Goal: Contribute content: Contribute content

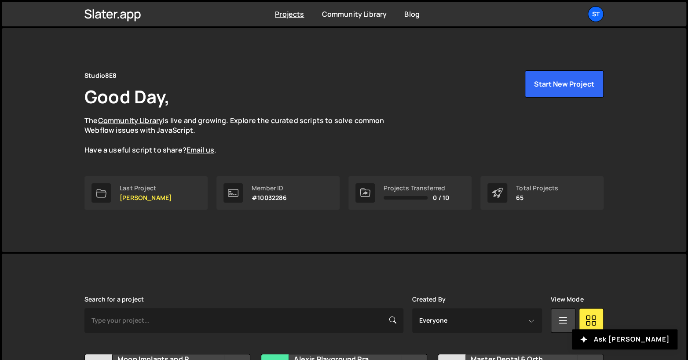
click at [52, 148] on div "Studio8E8 Good Day, The Community Library is live and growing. Explore the cura…" at bounding box center [344, 140] width 684 height 224
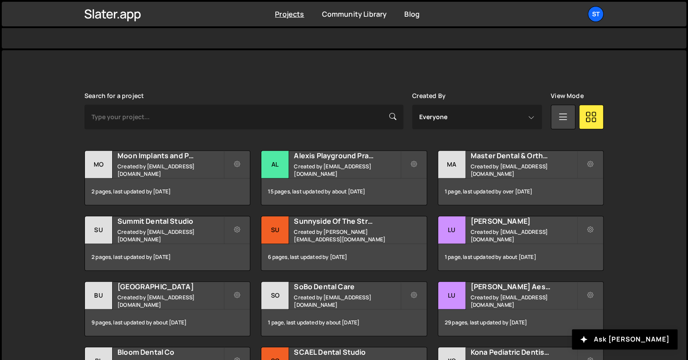
scroll to position [217, 0]
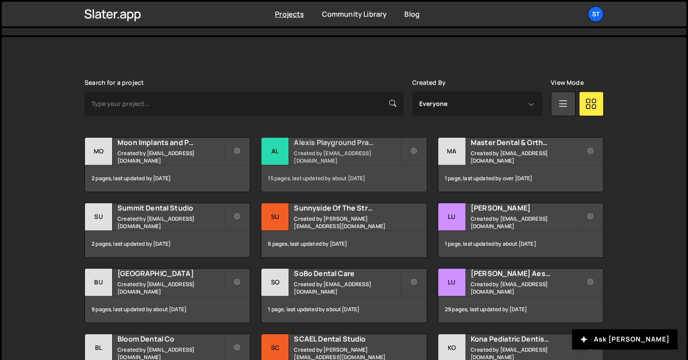
click at [352, 147] on h2 "Alexis Playground Practice" at bounding box center [347, 143] width 106 height 10
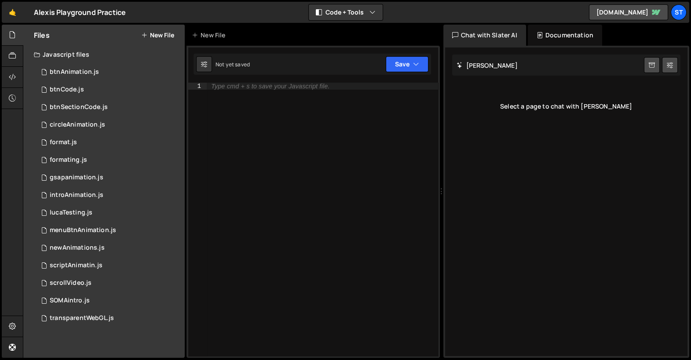
click at [153, 40] on div "Files New File" at bounding box center [103, 35] width 161 height 21
click at [155, 37] on button "New File" at bounding box center [157, 35] width 33 height 7
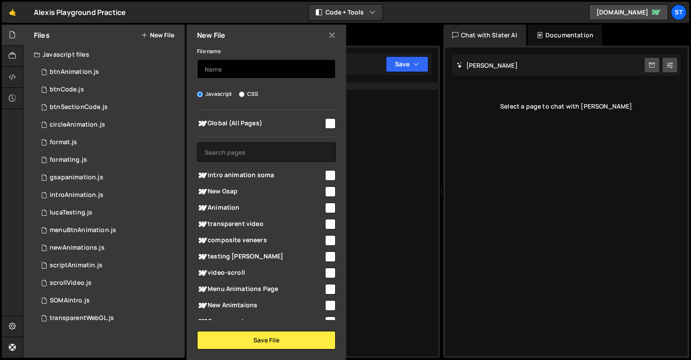
click at [231, 64] on input "text" at bounding box center [266, 68] width 138 height 19
type input "btnAnimation"
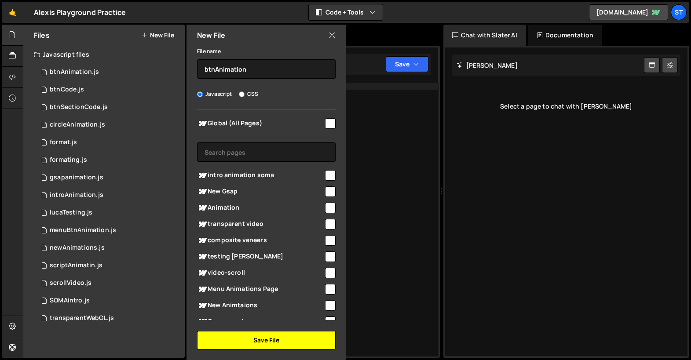
click at [271, 342] on button "Save File" at bounding box center [266, 340] width 138 height 18
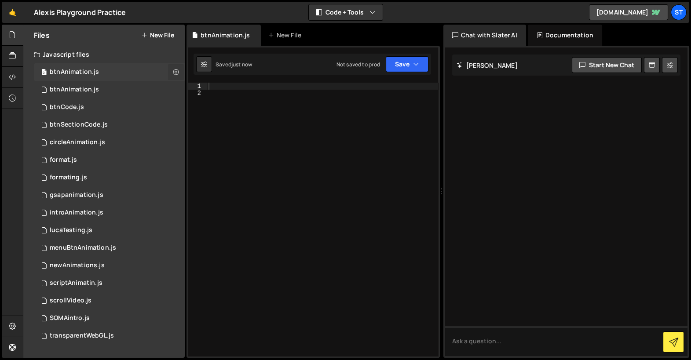
click at [176, 71] on icon at bounding box center [176, 72] width 6 height 8
type input "btnAnimation"
radio input "true"
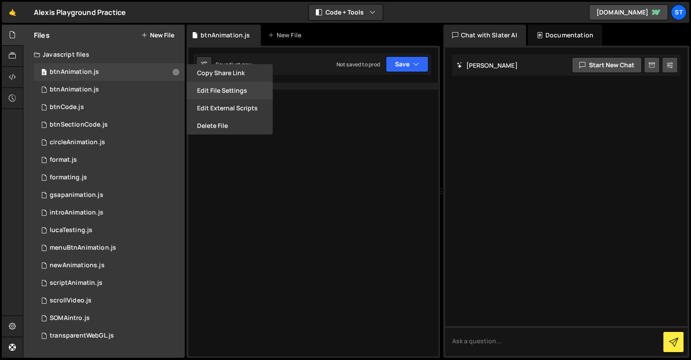
click at [225, 87] on button "Edit File Settings" at bounding box center [229, 91] width 86 height 18
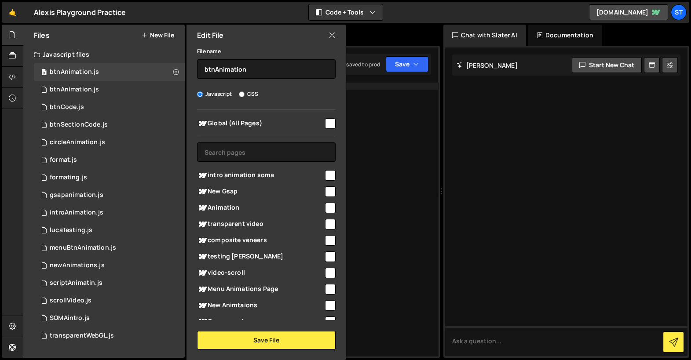
click at [327, 33] on div "Edit File" at bounding box center [266, 35] width 160 height 21
click at [11, 76] on icon at bounding box center [12, 77] width 7 height 10
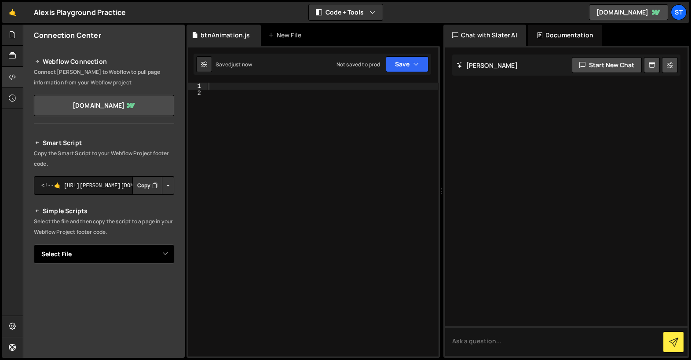
click at [134, 258] on select "Select File btnAnimation.js btnCode.js btnSectionCode.js circleAnimation.js for…" at bounding box center [104, 253] width 140 height 19
select select "25704"
click at [34, 244] on select "Select File btnAnimation.js btnCode.js btnSectionCode.js circleAnimation.js for…" at bounding box center [104, 253] width 140 height 19
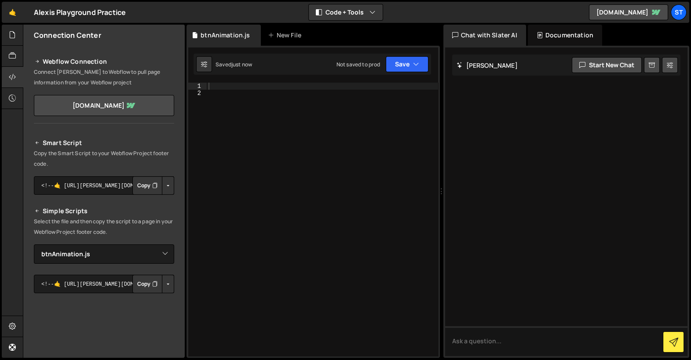
click at [139, 284] on button "Copy" at bounding box center [147, 284] width 30 height 18
click at [269, 138] on div at bounding box center [322, 227] width 231 height 288
click at [17, 37] on div at bounding box center [13, 35] width 22 height 21
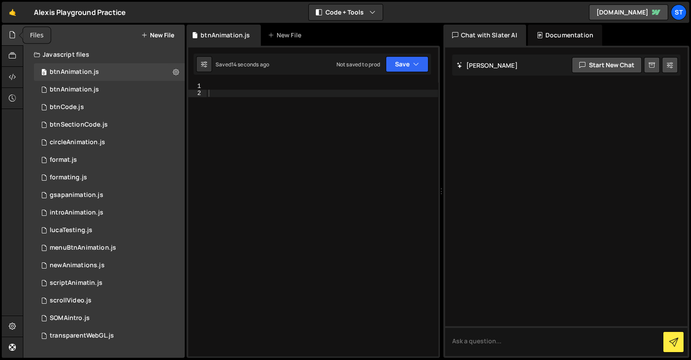
click at [13, 38] on icon at bounding box center [12, 35] width 7 height 10
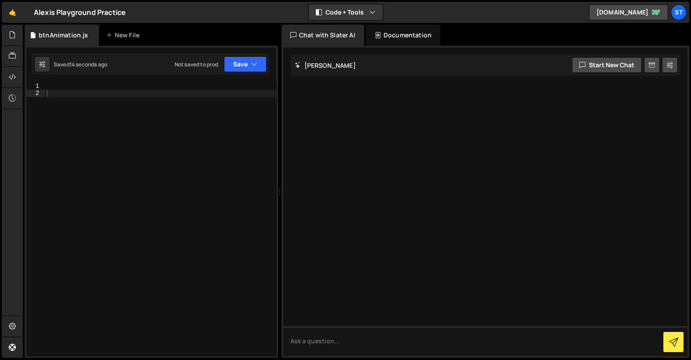
click at [173, 114] on div at bounding box center [160, 227] width 231 height 288
type textarea "console.log("reading animation from slater")"
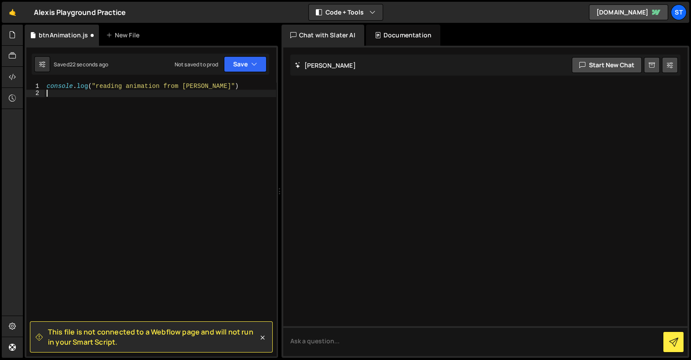
scroll to position [0, 0]
click at [162, 131] on div "console . log ( "reading animation from slater" )" at bounding box center [160, 227] width 231 height 288
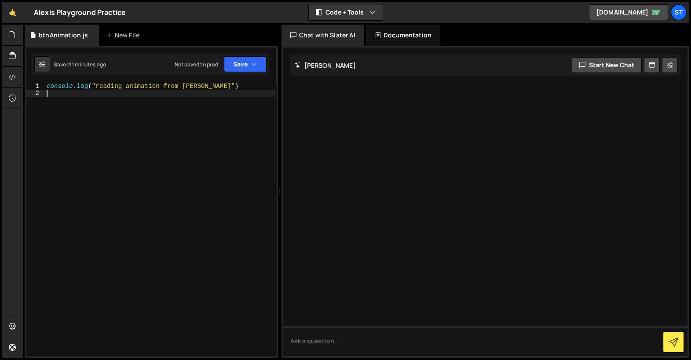
type textarea "console.log("reading animation from slater")"
paste textarea "console.log("reading animation from slater")"
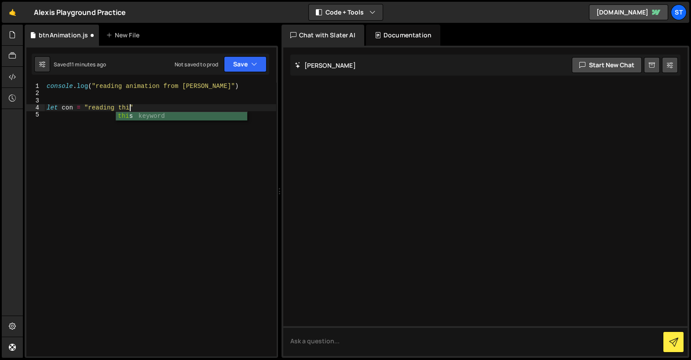
scroll to position [0, 5]
type textarea "let con = "reading thisn""
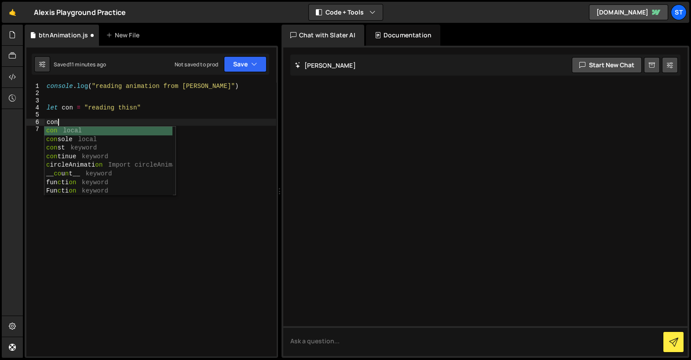
scroll to position [0, 0]
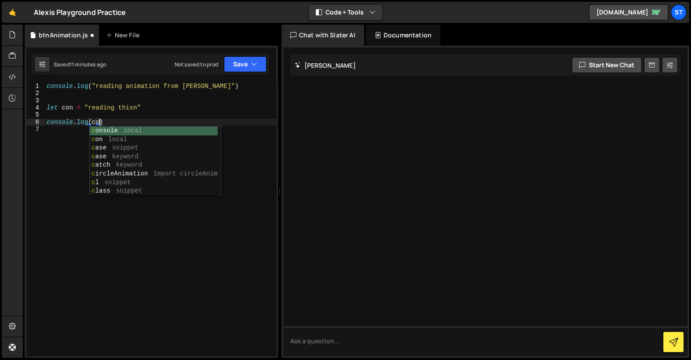
type textarea "console.log(con)"
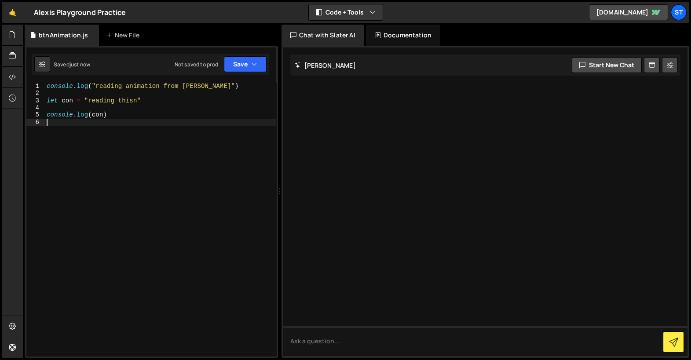
click at [145, 189] on div "console . log ( "reading animation from slater" ) let con = "reading thisn" con…" at bounding box center [160, 227] width 231 height 288
click at [67, 91] on div "console . log ( "reading animation from slater" ) let con = "reading thisn" con…" at bounding box center [160, 227] width 231 height 288
click at [122, 112] on div "console . log ( "reading animation from slater" ) let con = "reading thisn" con…" at bounding box center [160, 227] width 231 height 288
click at [162, 103] on div "console . log ( "reading animation from slater" ) let con = "reading thisn" con…" at bounding box center [160, 227] width 231 height 288
type textarea "let con = "reading thisn""
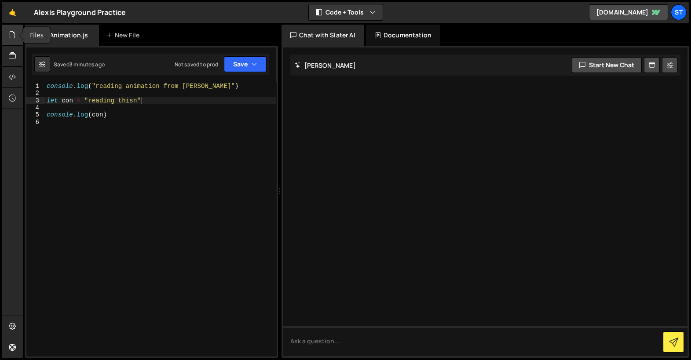
click at [14, 34] on icon at bounding box center [12, 35] width 7 height 10
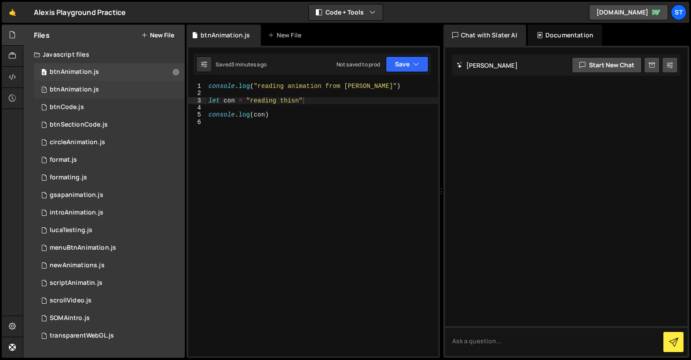
click at [82, 88] on div "btnAnimation.js" at bounding box center [74, 90] width 49 height 8
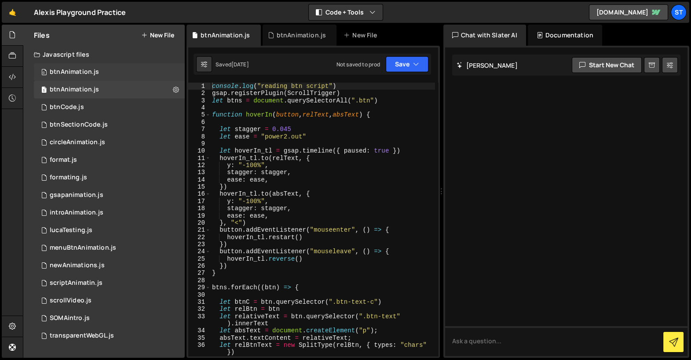
click at [127, 75] on div "0 btnAnimation.js 0" at bounding box center [109, 72] width 151 height 18
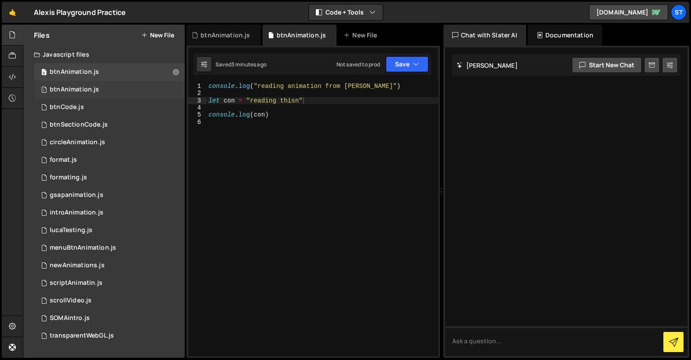
click at [127, 88] on div "1 btnAnimation.js 0" at bounding box center [109, 90] width 151 height 18
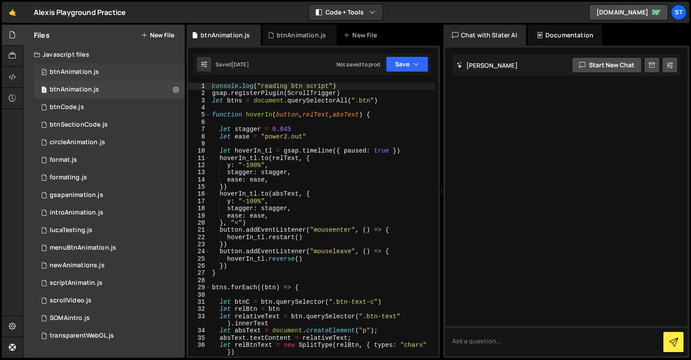
click at [125, 72] on div "0 btnAnimation.js 0" at bounding box center [109, 72] width 151 height 18
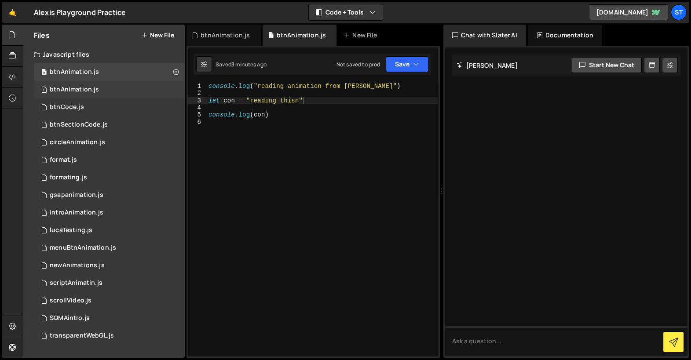
click at [123, 93] on div "1 btnAnimation.js 0" at bounding box center [109, 90] width 151 height 18
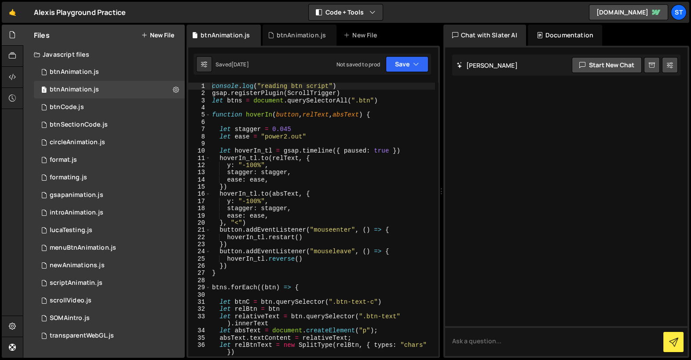
click at [282, 132] on div "console . log ( "reading btn script" ) gsap . registerPlugin ( ScrollTrigger ) …" at bounding box center [322, 230] width 225 height 295
type textarea "})"
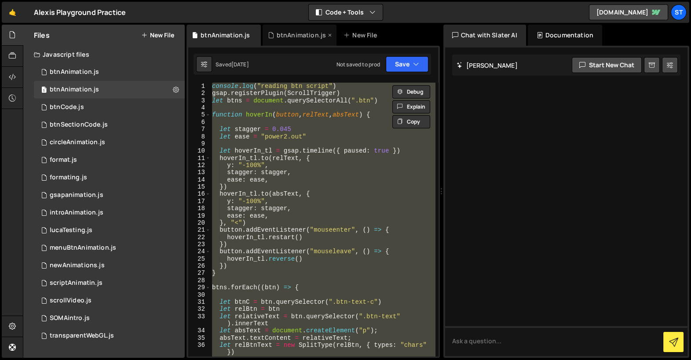
click at [280, 43] on div "btnAnimation.js" at bounding box center [299, 35] width 74 height 21
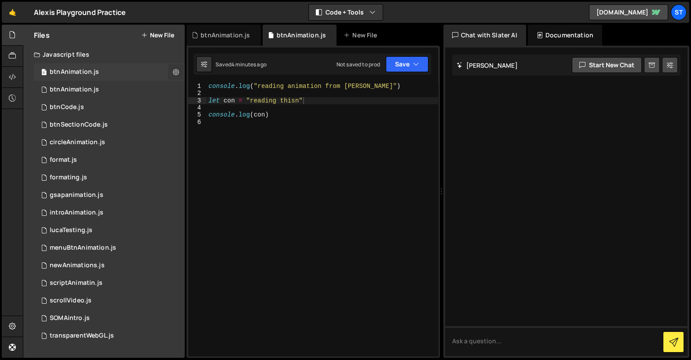
click at [178, 68] on icon at bounding box center [176, 72] width 6 height 8
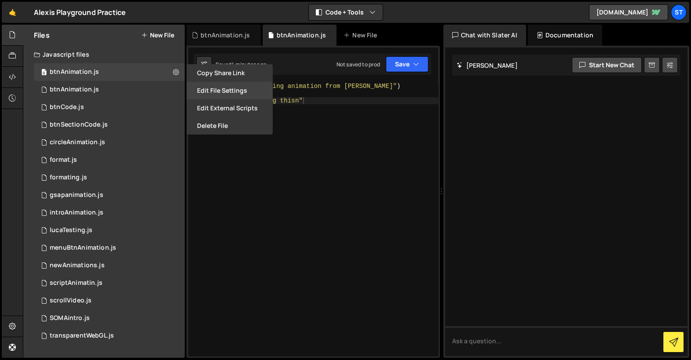
click at [219, 91] on button "Edit File Settings" at bounding box center [229, 91] width 86 height 18
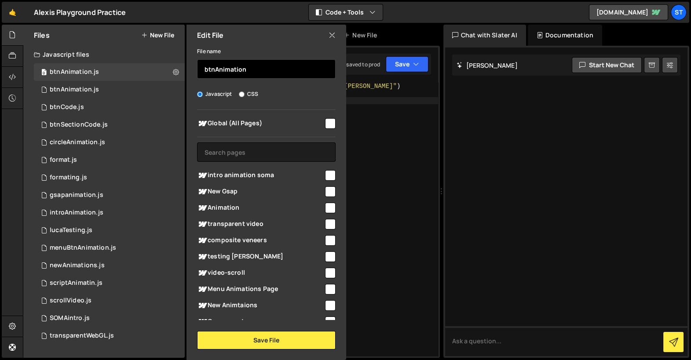
click at [269, 72] on input "btnAnimation" at bounding box center [266, 68] width 138 height 19
type input "CaraBtn"
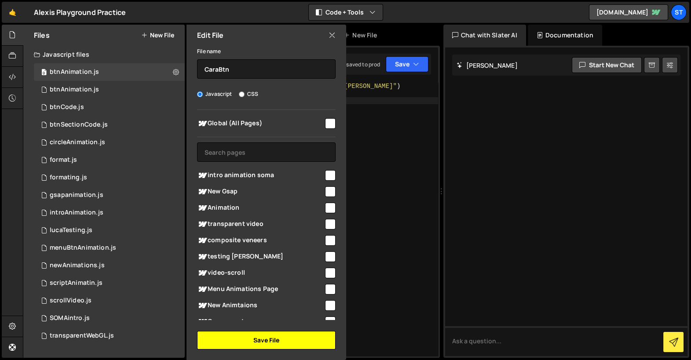
click at [290, 337] on button "Save File" at bounding box center [266, 340] width 138 height 18
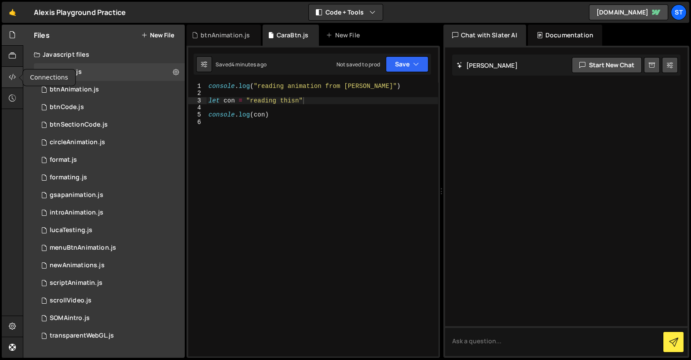
click at [16, 74] on div at bounding box center [13, 77] width 22 height 21
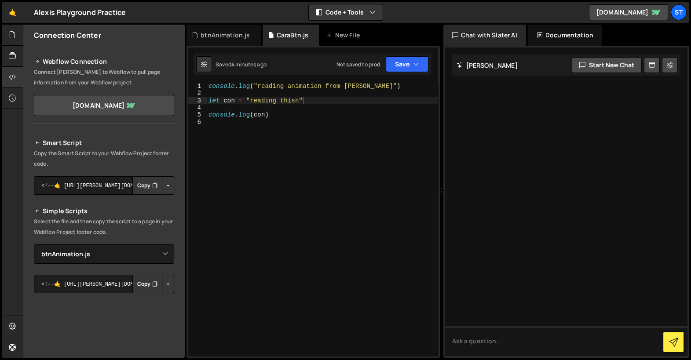
click at [135, 285] on button "Copy" at bounding box center [147, 284] width 30 height 18
click at [165, 285] on button "Button group with nested dropdown" at bounding box center [168, 284] width 12 height 18
click at [115, 266] on div "Smart Script Copy the Smart Script to your Webflow Project footer code. <!--🤙 h…" at bounding box center [104, 306] width 140 height 337
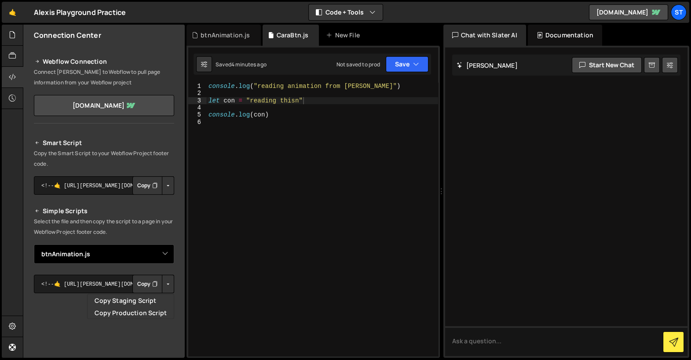
click at [121, 259] on select "Select File btnAnimation.js btnCode.js btnSectionCode.js circleAnimation.js for…" at bounding box center [104, 253] width 140 height 19
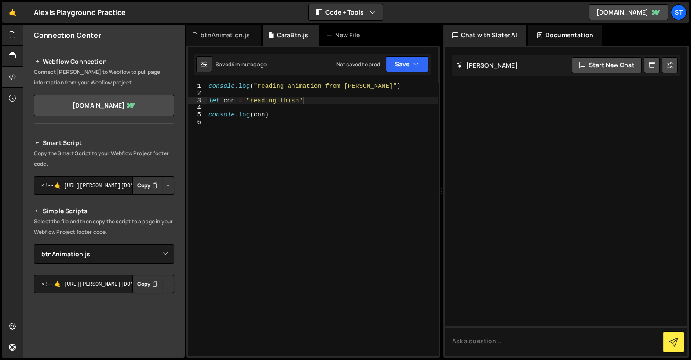
click at [213, 207] on div "console . log ( "reading animation from slater" ) let con = "reading thisn" con…" at bounding box center [322, 227] width 231 height 288
click at [222, 40] on div "btnAnimation.js" at bounding box center [223, 35] width 74 height 21
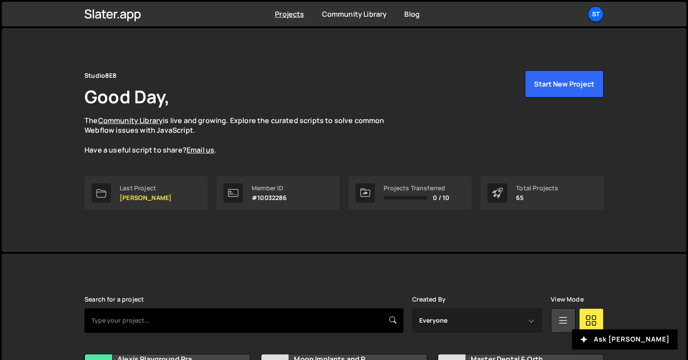
click at [148, 321] on input "text" at bounding box center [243, 320] width 319 height 25
type input "cara"
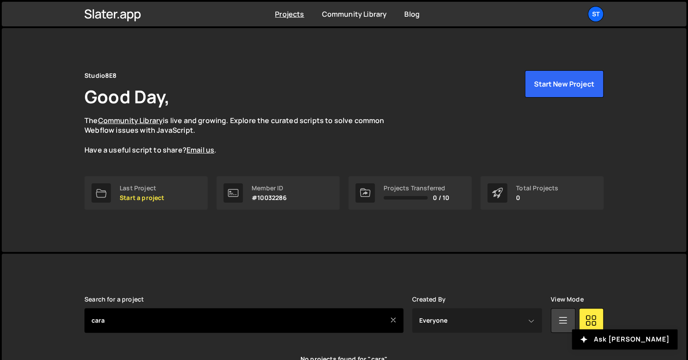
drag, startPoint x: 146, startPoint y: 307, endPoint x: 151, endPoint y: 282, distance: 25.5
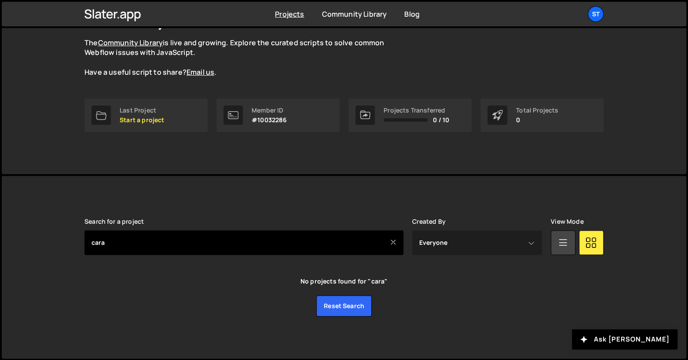
scroll to position [37, 0]
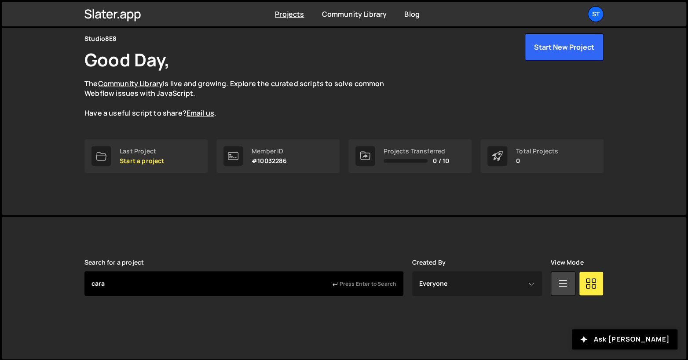
click at [216, 284] on input "cara" at bounding box center [243, 283] width 319 height 25
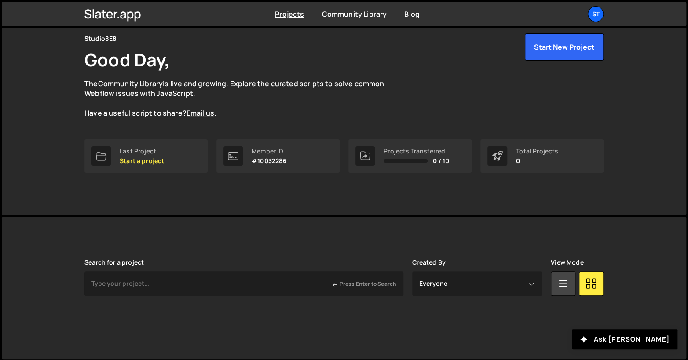
click at [28, 244] on div "Slater is designed for desktop use. Please use a larger screen to access the fu…" at bounding box center [344, 288] width 684 height 142
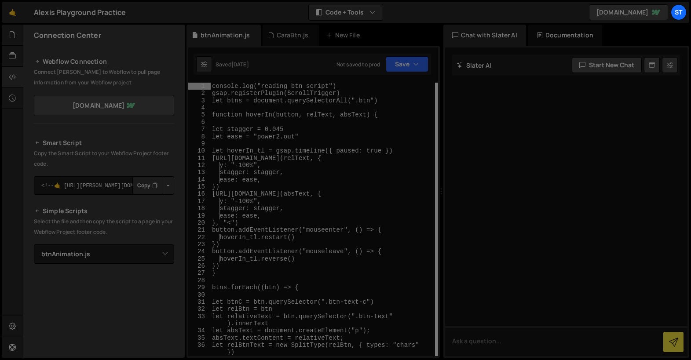
select select "25704"
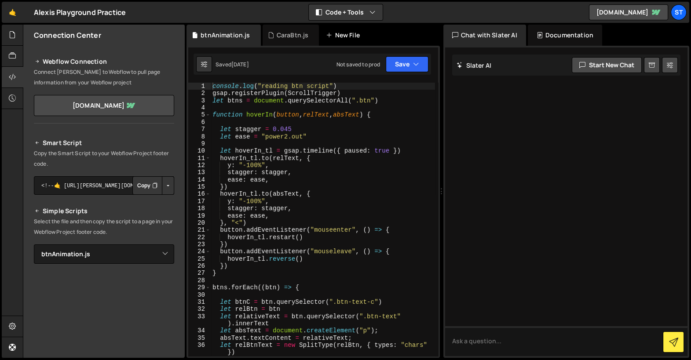
click at [0, 0] on icon at bounding box center [0, 0] width 0 height 0
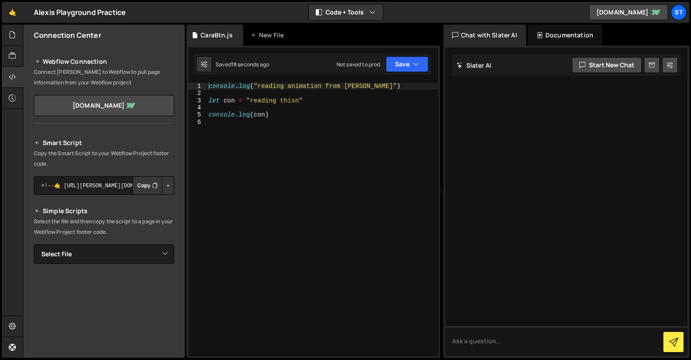
click at [164, 185] on button "Button group with nested dropdown" at bounding box center [168, 185] width 12 height 18
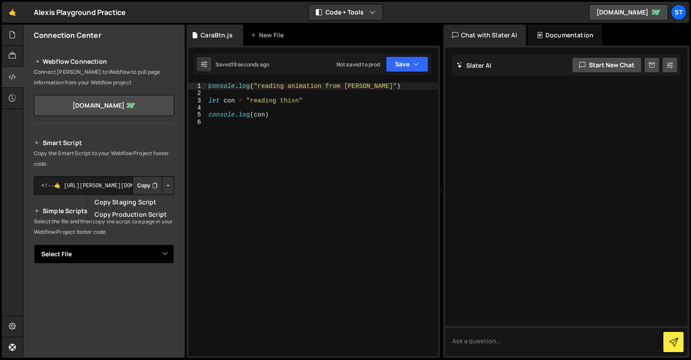
click at [140, 247] on select "Select File btnAnimation.js btnCode.js btnSectionCode.js CaraBtn.js circleAnima…" at bounding box center [104, 253] width 140 height 19
select select "48400"
click at [34, 244] on select "Select File btnAnimation.js btnCode.js btnSectionCode.js CaraBtn.js circleAnima…" at bounding box center [104, 253] width 140 height 19
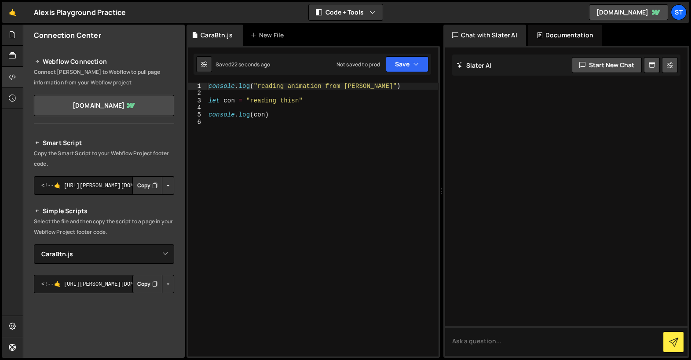
click at [136, 284] on button "Copy" at bounding box center [147, 284] width 30 height 18
click at [267, 127] on div "console . log ( "reading animation from slater" ) let con = "reading thisn" con…" at bounding box center [322, 227] width 231 height 288
click at [272, 127] on div "console . log ( "reading animation from slater" ) let con = "reading thisn" con…" at bounding box center [322, 227] width 231 height 288
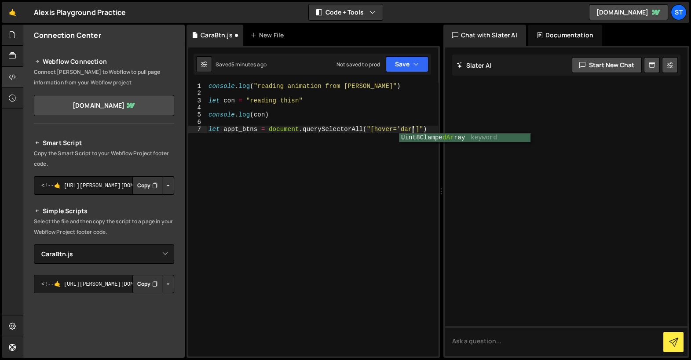
type textarea "let appt_btns = document.querySelectorAll("[hover='dark']")"
type textarea "console.log(con)"
type textarea "let appt_btns = document.querySelectorAll("[hover='dark']")"
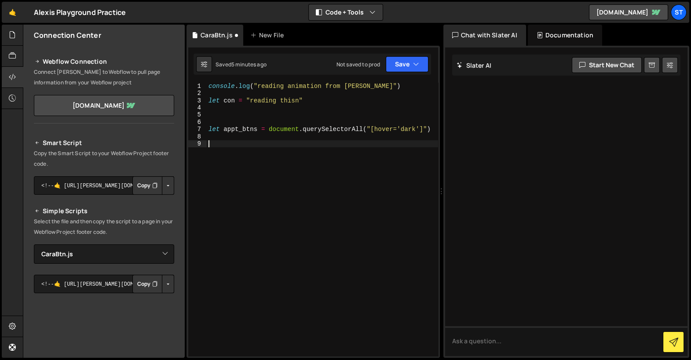
paste textarea "console.log(con)"
type textarea "console.log(con)"
type textarea "let appt_btns = document.querySelectorAll("[hover='dark']")"
paste textarea "appt_btns"
type textarea "console.log(appt_btns)"
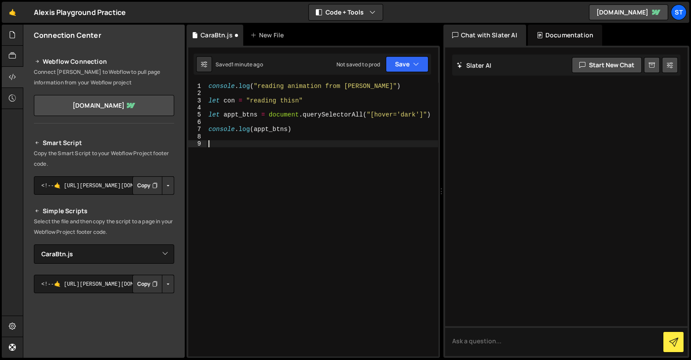
click at [282, 128] on div "console . log ( "reading animation from slater" ) let con = "reading thisn" let…" at bounding box center [322, 227] width 231 height 288
type textarea "console.log(appt_btns)"
click at [282, 128] on div "console . log ( "reading animation from slater" ) let con = "reading thisn" let…" at bounding box center [322, 227] width 231 height 288
click at [265, 146] on div "console . log ( "reading animation from slater" ) let con = "reading thisn" let…" at bounding box center [322, 227] width 231 height 288
paste textarea "appt_btns"
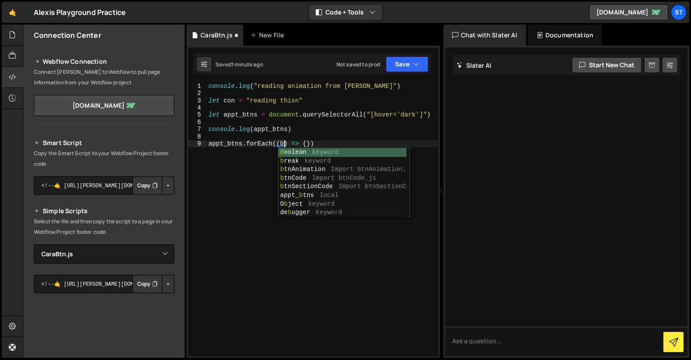
scroll to position [0, 5]
type textarea "appt_btns.forEach((btn) => {})"
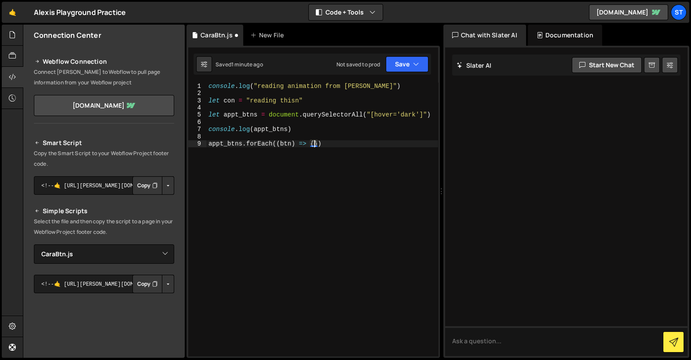
scroll to position [0, 0]
type textarea "appt_btns.forEach((btn) => {"
type textarea "console.log(appt_btns)"
type textarea "appt_btns.forEach((btn) => {"
paste textarea "console.log(appt_btns)"
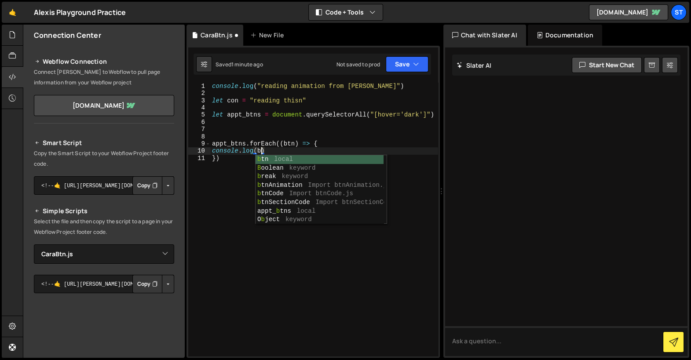
scroll to position [0, 4]
type textarea "console.log(btn)"
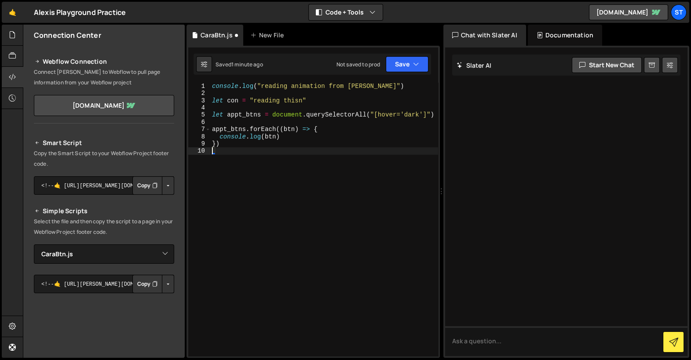
scroll to position [0, 0]
click at [292, 138] on div "console . log ( "reading animation from slater" ) let con = "reading thisn" let…" at bounding box center [324, 227] width 228 height 288
type textarea "console.log(btn)"
click at [304, 138] on div "console . log ( "reading animation from slater" ) let con = "reading thisn" let…" at bounding box center [324, 227] width 228 height 288
type textarea "})"
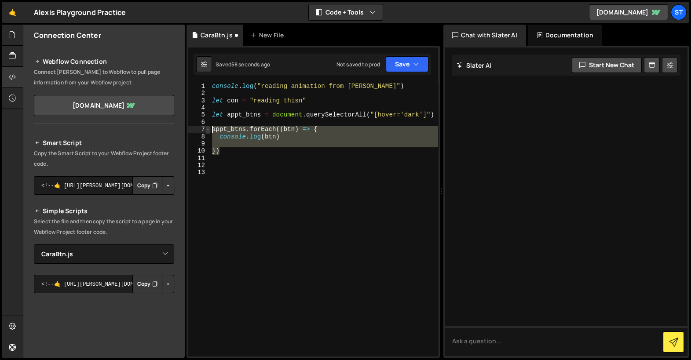
drag, startPoint x: 235, startPoint y: 151, endPoint x: 208, endPoint y: 131, distance: 33.9
click at [208, 131] on div "1 2 3 4 5 6 7 8 9 10 11 12 13 console . log ( "reading animation from slater" )…" at bounding box center [313, 219] width 250 height 273
click at [242, 148] on div "console . log ( "reading animation from slater" ) let con = "reading thisn" let…" at bounding box center [323, 219] width 227 height 273
type textarea "})"
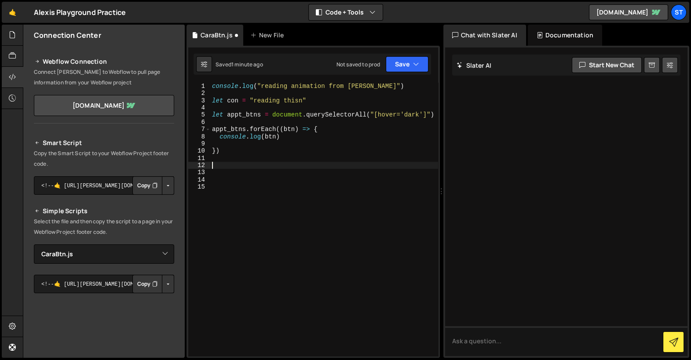
click at [250, 113] on div "console . log ( "reading animation from slater" ) let con = "reading thisn" let…" at bounding box center [324, 227] width 228 height 288
type textarea "let appt_btns = document.querySelectorAll("[hover='dark']")"
click at [250, 113] on div "console . log ( "reading animation from slater" ) let con = "reading thisn" let…" at bounding box center [324, 227] width 228 height 288
click at [232, 161] on div "console . log ( "reading animation from slater" ) let con = "reading thisn" let…" at bounding box center [324, 227] width 228 height 288
paste textarea "appt_btns"
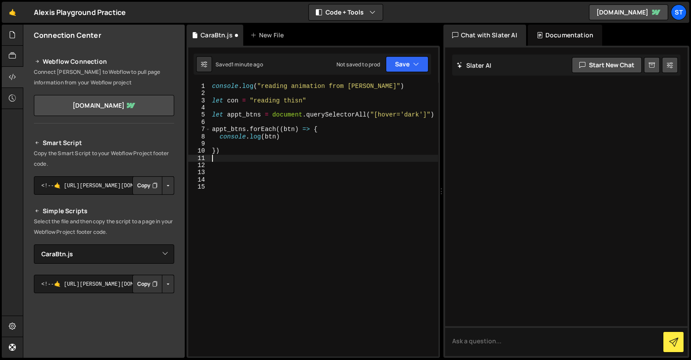
type textarea "appt_btns"
paste textarea "appt_btns"
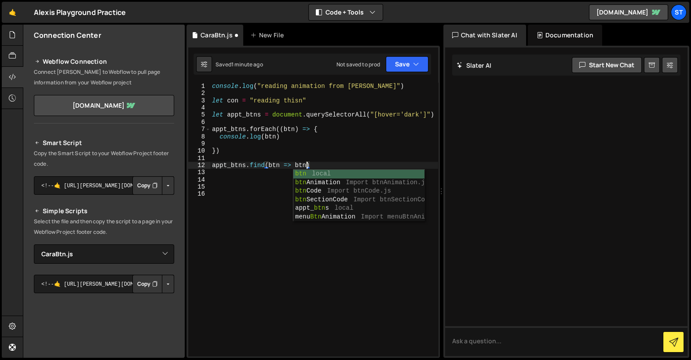
scroll to position [0, 7]
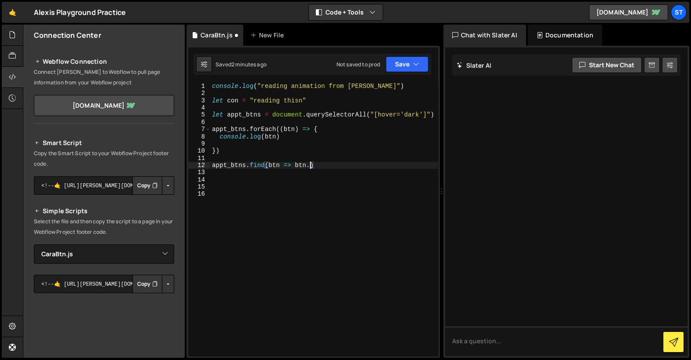
click at [295, 165] on div "console . log ( "reading animation from slater" ) let con = "reading thisn" let…" at bounding box center [324, 227] width 228 height 288
paste textarea "getAttribute("direction") === "vertical""
type textarea "appt_btns.find(btn => btn.getAttribute("direction") === "vertical")"
click at [282, 177] on div "console . log ( "reading animation from slater" ) let con = "reading thisn" let…" at bounding box center [324, 227] width 228 height 288
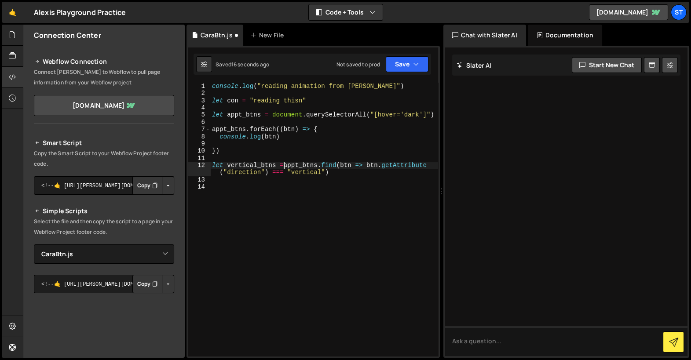
type textarea "let vertical_btns = appt_btns.find(btn => btn.getAttribute("direction") === "ve…"
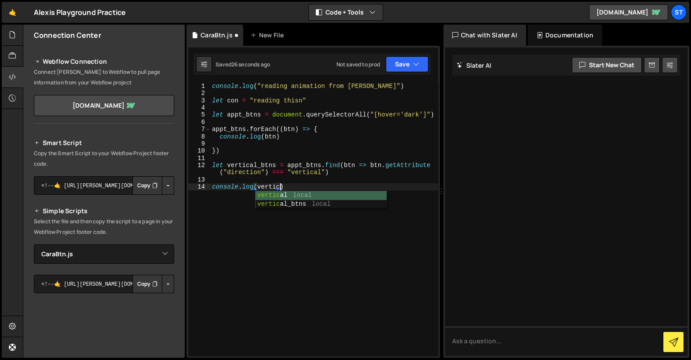
scroll to position [0, 4]
click at [331, 214] on div "console . log ( "reading animation from slater" ) let con = "reading thisn" let…" at bounding box center [324, 227] width 228 height 288
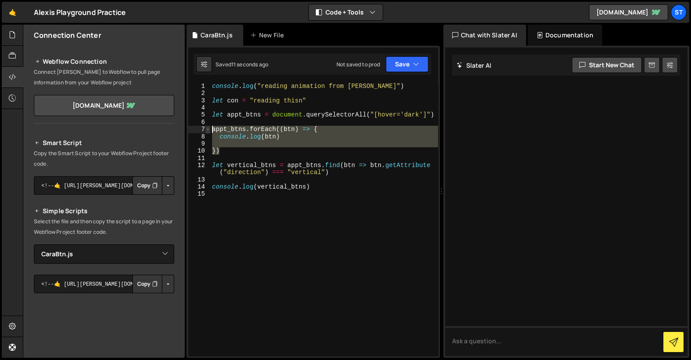
drag, startPoint x: 244, startPoint y: 152, endPoint x: 208, endPoint y: 127, distance: 43.3
click at [208, 127] on div "console.log(vertical_btns) 1 2 3 4 5 6 7 8 9 10 11 12 13 14 15 console . log ( …" at bounding box center [313, 219] width 250 height 273
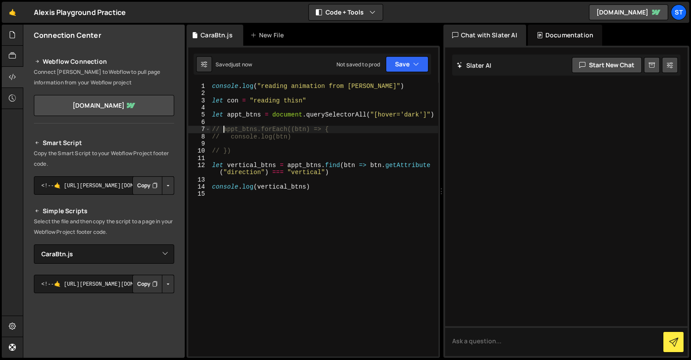
click at [312, 163] on div "console . log ( "reading animation from slater" ) let con = "reading thisn" let…" at bounding box center [324, 227] width 228 height 288
click at [274, 162] on div "console . log ( "reading animation from slater" ) let con = "reading thisn" let…" at bounding box center [324, 227] width 228 height 288
click at [289, 166] on div "console . log ( "reading animation from slater" ) let con = "reading thisn" let…" at bounding box center [324, 227] width 228 height 288
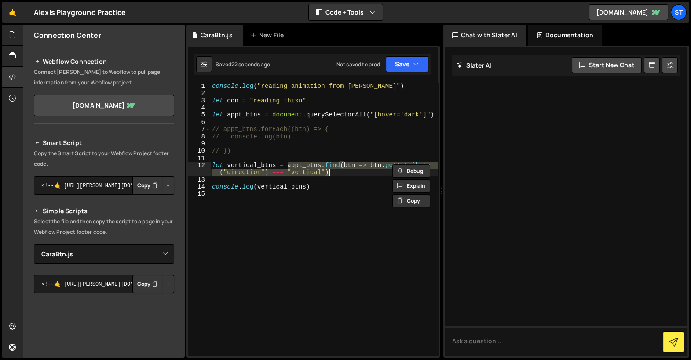
paste textarea "Array.from(appt_btns).filter(btn => btn.getAttribute("direction") === "vertical…"
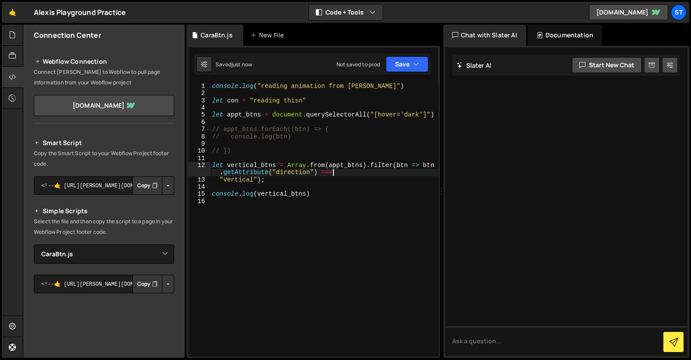
click at [333, 197] on div "console . log ( "reading animation from slater" ) let con = "reading thisn" let…" at bounding box center [324, 227] width 228 height 288
click at [310, 180] on div "console . log ( "reading animation from slater" ) let con = "reading thisn" let…" at bounding box center [324, 227] width 228 height 288
type textarea ""vertical");"
click at [15, 77] on icon at bounding box center [12, 77] width 7 height 10
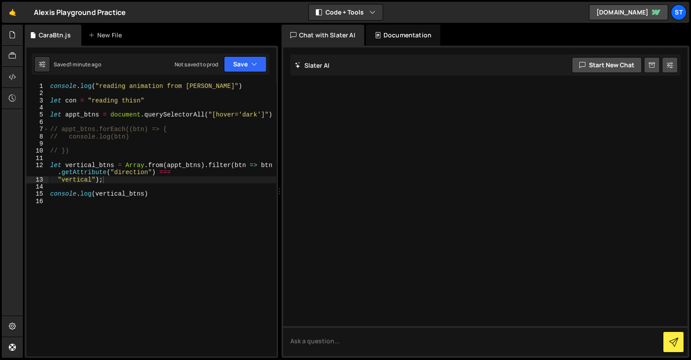
click at [163, 204] on div "console . log ( "reading animation from slater" ) let con = "reading thisn" let…" at bounding box center [162, 227] width 228 height 288
click at [152, 193] on div "console . log ( "reading animation from slater" ) let con = "reading thisn" let…" at bounding box center [162, 227] width 228 height 288
type textarea "console.log(vertical_btns)"
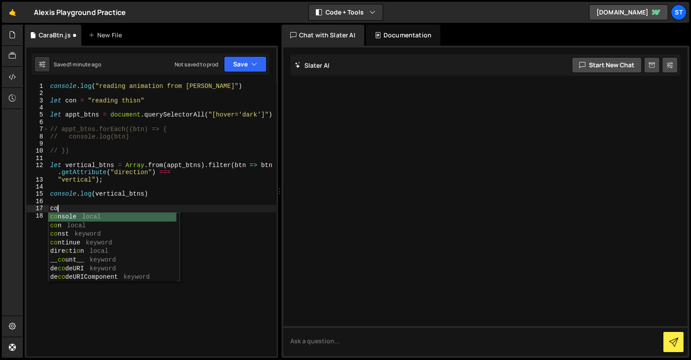
type textarea "c"
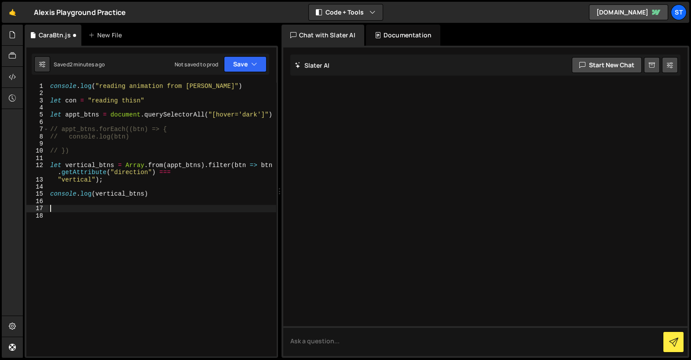
click at [98, 166] on div "console . log ( "reading animation from slater" ) let con = "reading thisn" let…" at bounding box center [162, 227] width 228 height 288
type textarea "let vertical_btns = Array.from(appt_btns).filter(btn => btn.getAttribute("direc…"
click at [98, 166] on div "console . log ( "reading animation from slater" ) let con = "reading thisn" let…" at bounding box center [162, 227] width 228 height 288
click at [93, 205] on div "console . log ( "reading animation from slater" ) let con = "reading thisn" let…" at bounding box center [162, 227] width 228 height 288
paste textarea "vertical_btns"
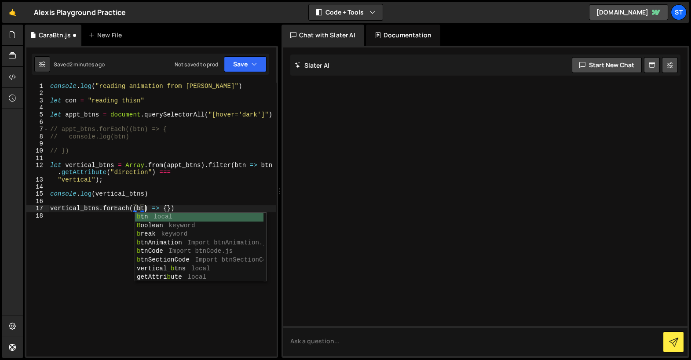
scroll to position [0, 7]
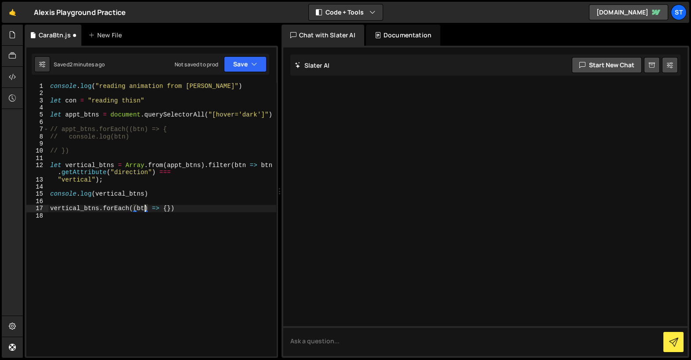
type textarea "vertical_btns.forEach((btn) => {})"
type textarea "b"
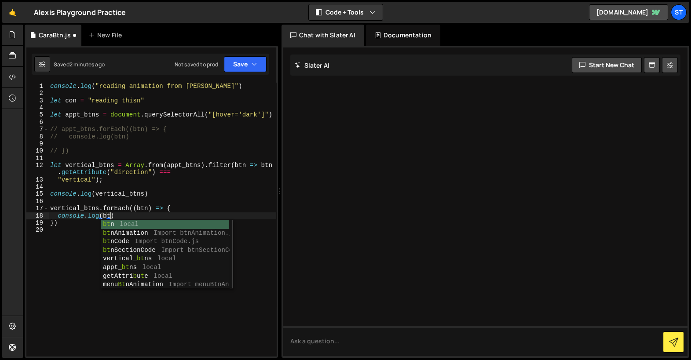
type textarea "console.log(btn)"
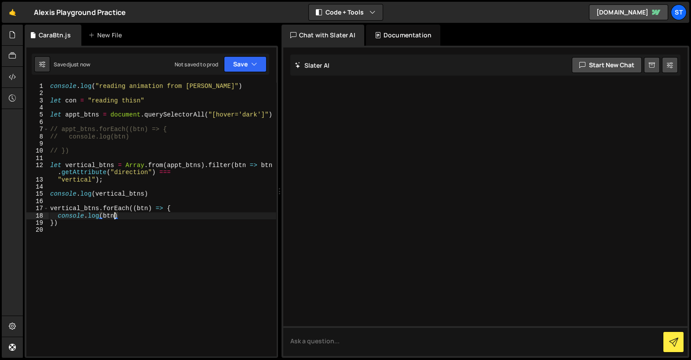
drag, startPoint x: 135, startPoint y: 229, endPoint x: 24, endPoint y: 269, distance: 117.9
click at [135, 229] on div "console . log ( "reading animation from slater" ) let con = "reading thisn" let…" at bounding box center [162, 227] width 228 height 288
click at [175, 192] on div "console . log ( "reading animation from slater" ) let con = "reading thisn" let…" at bounding box center [162, 227] width 228 height 288
type textarea "// console.log(vertical_btns)"
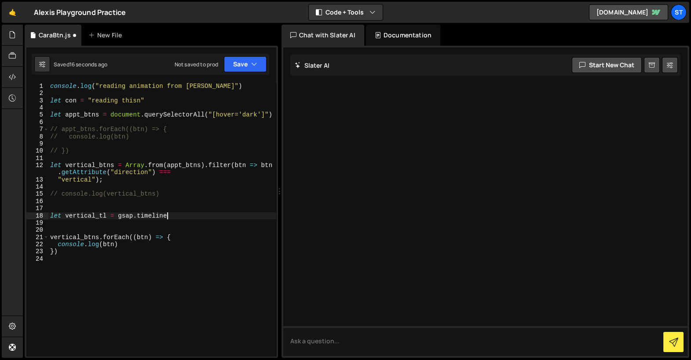
scroll to position [0, 8]
type textarea "let vertical_tl = gsap.timeline({ paused: true })"
click at [92, 216] on div "console . log ( "reading animation from slater" ) let con = "reading thisn" let…" at bounding box center [162, 227] width 228 height 288
click at [91, 216] on div "console . log ( "reading animation from slater" ) let con = "reading thisn" let…" at bounding box center [162, 227] width 228 height 288
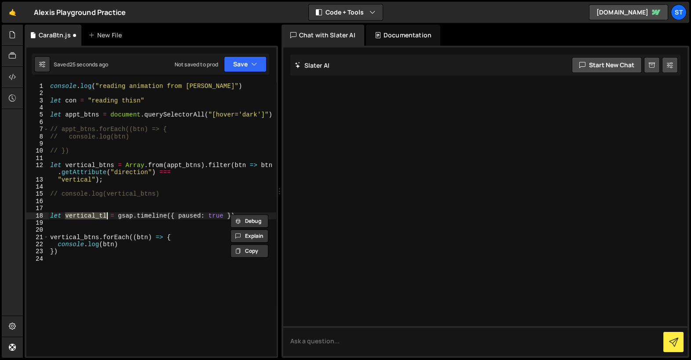
click at [125, 242] on div "console . log ( "reading animation from slater" ) let con = "reading thisn" let…" at bounding box center [162, 227] width 228 height 288
type textarea "console.log(btn)"
paste textarea "vertical_tl"
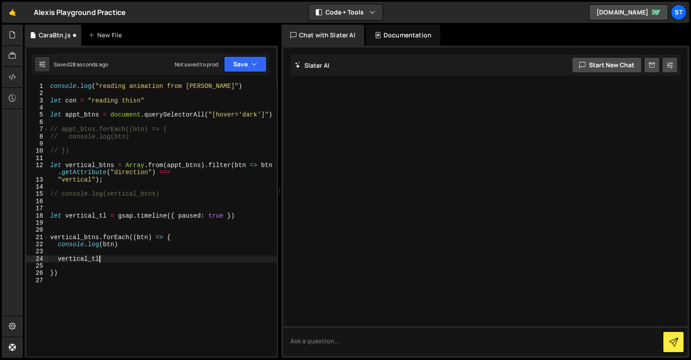
type textarea "vertical_tl."
type textarea "btn.addEventListener("mouseenter", () => {})"
paste textarea "vertical_tl"
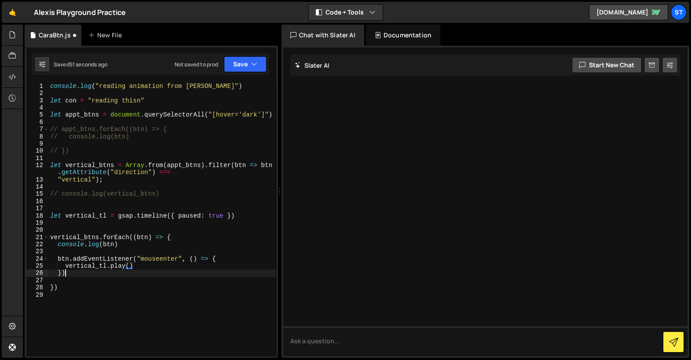
scroll to position [0, 0]
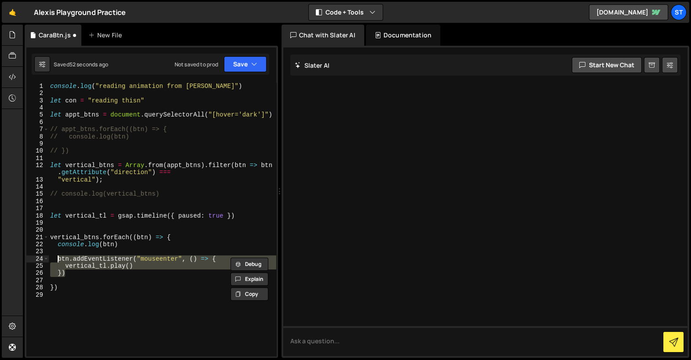
type textarea "})"
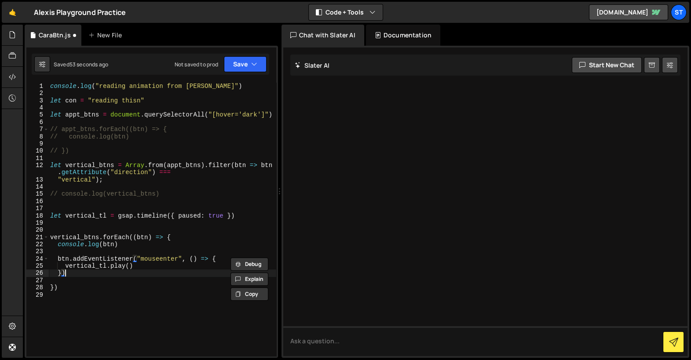
scroll to position [0, 0]
paste textarea "})"
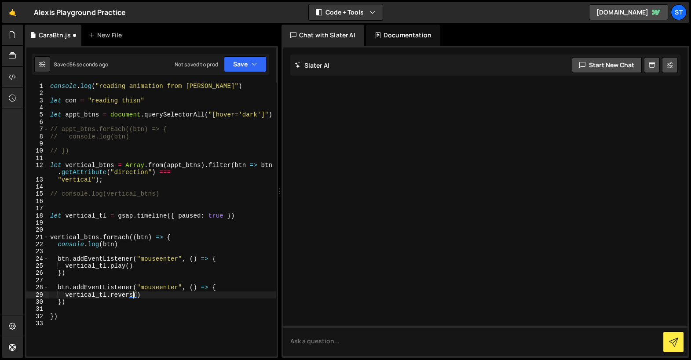
scroll to position [0, 6]
click at [160, 284] on div "console . log ( "reading animation from slater" ) let con = "reading thisn" let…" at bounding box center [162, 227] width 228 height 288
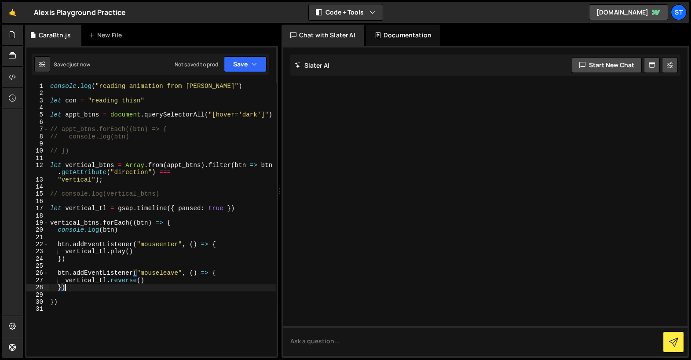
click at [149, 288] on div "console . log ( "reading animation from slater" ) let con = "reading thisn" let…" at bounding box center [162, 227] width 228 height 288
click at [250, 210] on div "console . log ( "reading animation from slater" ) let con = "reading thisn" let…" at bounding box center [162, 227] width 228 height 288
type textarea "let vertical_tl = gsap.timeline({ paused: true })"
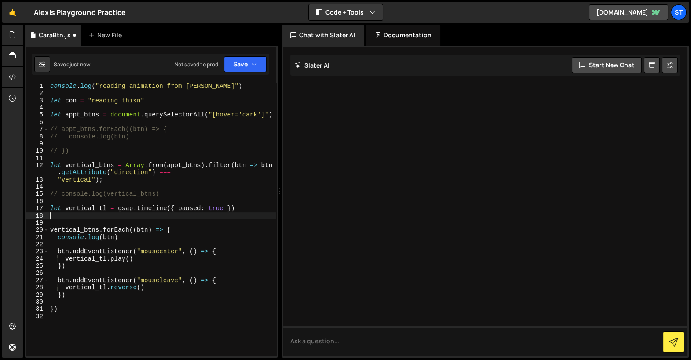
scroll to position [0, 0]
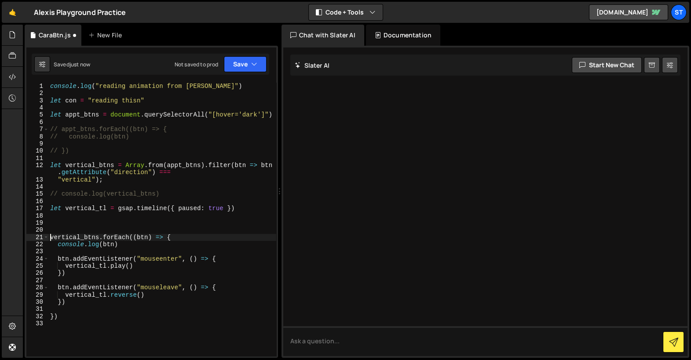
type textarea "console.log(btn)"
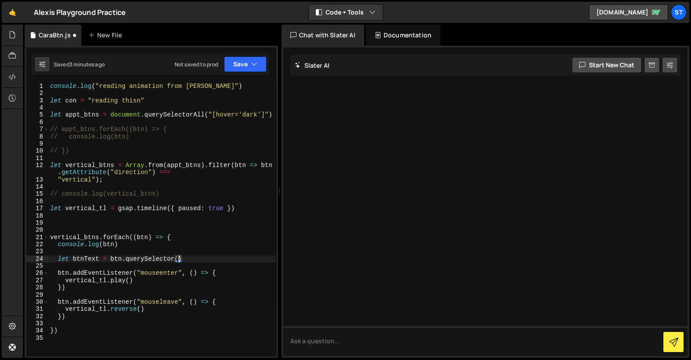
scroll to position [0, 9]
click at [204, 257] on div "console . log ( "reading animation from slater" ) let con = "reading thisn" let…" at bounding box center [162, 227] width 228 height 288
drag, startPoint x: 200, startPoint y: 258, endPoint x: 70, endPoint y: 258, distance: 129.7
click at [73, 259] on div "console . log ( "reading animation from slater" ) let con = "reading thisn" let…" at bounding box center [162, 227] width 228 height 288
click at [74, 313] on div "console . log ( "reading animation from slater" ) let con = "reading thisn" let…" at bounding box center [162, 227] width 228 height 288
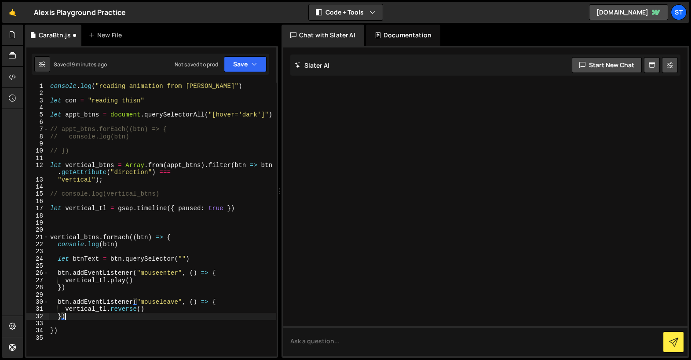
click at [74, 314] on div "console . log ( "reading animation from slater" ) let con = "reading thisn" let…" at bounding box center [162, 227] width 228 height 288
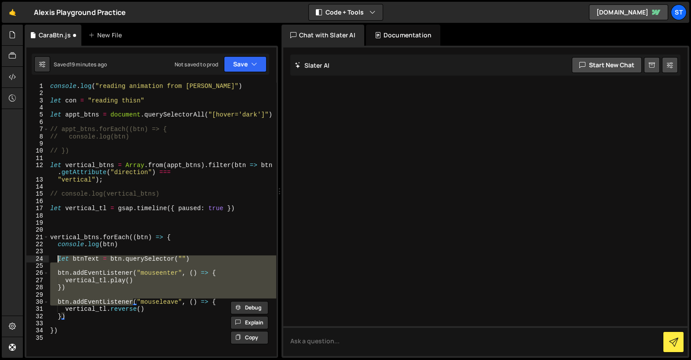
click at [58, 257] on div "console . log ( "reading animation from slater" ) let con = "reading thisn" let…" at bounding box center [162, 227] width 228 height 288
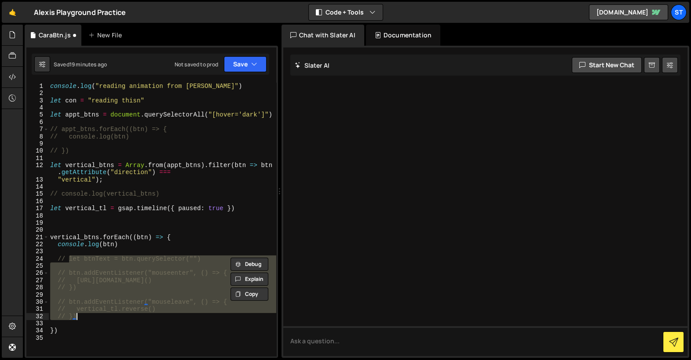
type textarea "// })"
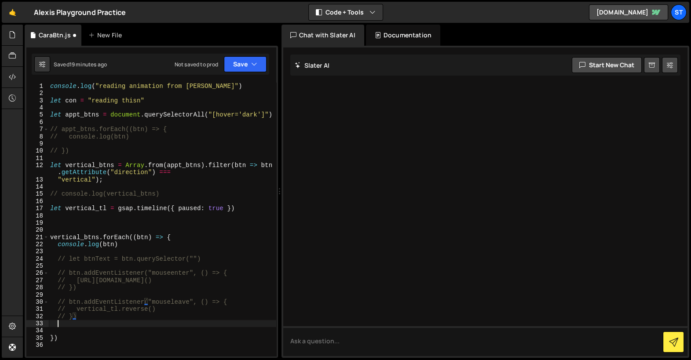
scroll to position [0, 0]
paste textarea "});"
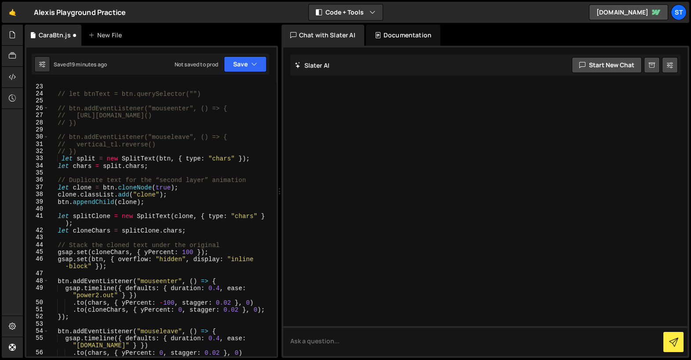
scroll to position [179, 0]
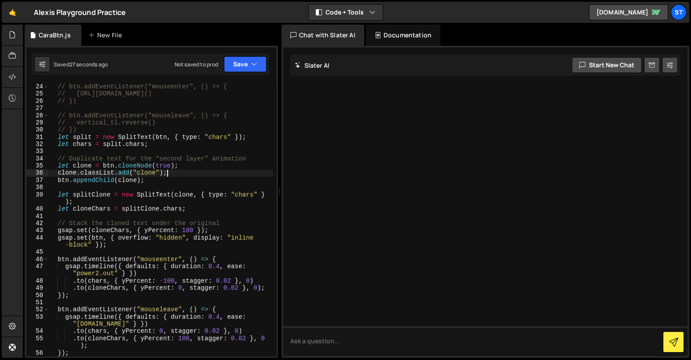
click at [206, 175] on div "// btn.addEventListener("mouseenter", () => { // vertical_tl.play() // }) // bt…" at bounding box center [160, 220] width 225 height 288
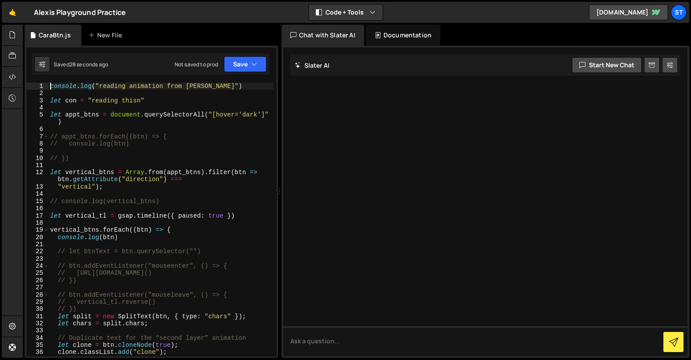
type textarea "console.log("reading animation from slater")"
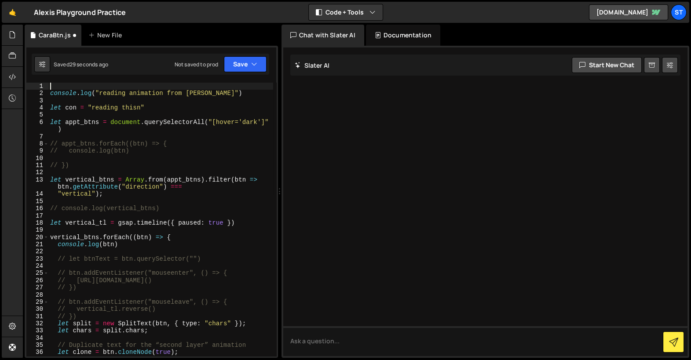
paste textarea "gsap.registerPlugin(SplitText);"
click at [78, 196] on div "gsap . registerPlugin ( SplitText ) ; console . log ( "reading animation from s…" at bounding box center [160, 227] width 225 height 288
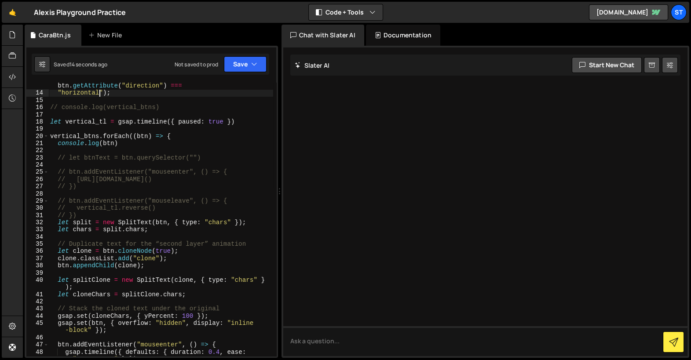
scroll to position [106, 0]
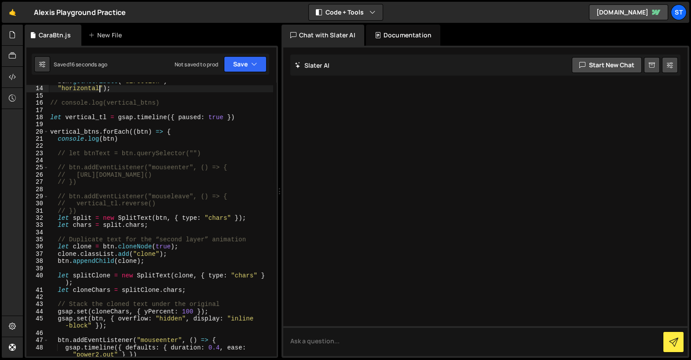
click at [160, 213] on div "let vertical_btns = Array . from ( appt_btns ) . filter ( btn => btn . getAttri…" at bounding box center [160, 218] width 225 height 295
type textarea "// })"
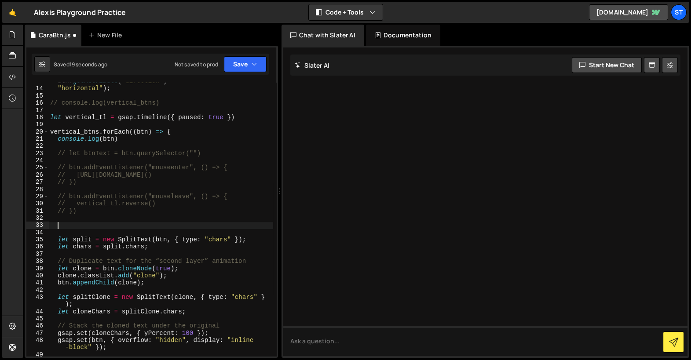
scroll to position [0, 0]
type textarea "btn"
type textarea "// btn.addEventListener("mouseleave", () => {"
type textarea "// btn.addEventListener("mouseenter", () => {"
type textarea "// let btnText = btn.querySelector("")"
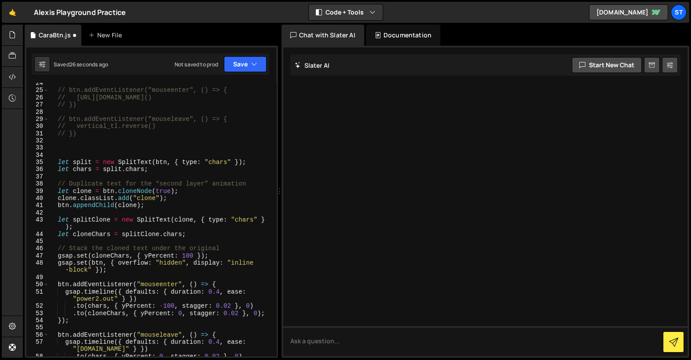
scroll to position [183, 0]
click at [129, 145] on div "// btn.addEventListener("mouseenter", () => { // vertical_tl.play() // }) // bt…" at bounding box center [160, 227] width 225 height 295
paste textarea "// let btnText = btn.querySelector("")"
paste textarea "btn-text"
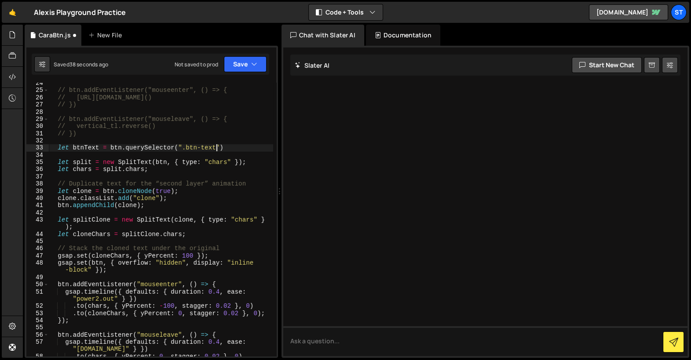
click at [84, 146] on div "// btn.addEventListener("mouseenter", () => { // vertical_tl.play() // }) // bt…" at bounding box center [160, 227] width 225 height 295
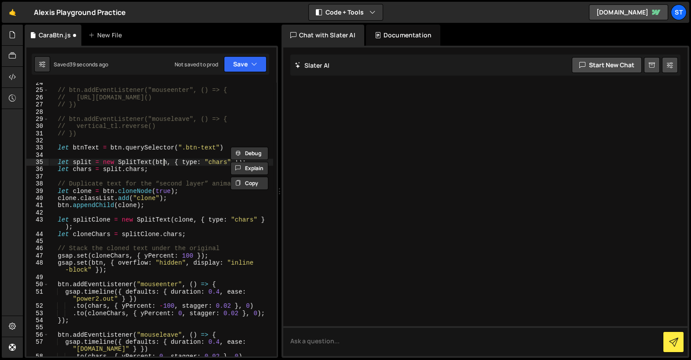
click at [163, 161] on div "// btn.addEventListener("mouseenter", () => { // vertical_tl.play() // }) // bt…" at bounding box center [160, 227] width 225 height 295
paste textarea "Text"
type textarea "let split = new SplitText(btnText, { type: "chars" });"
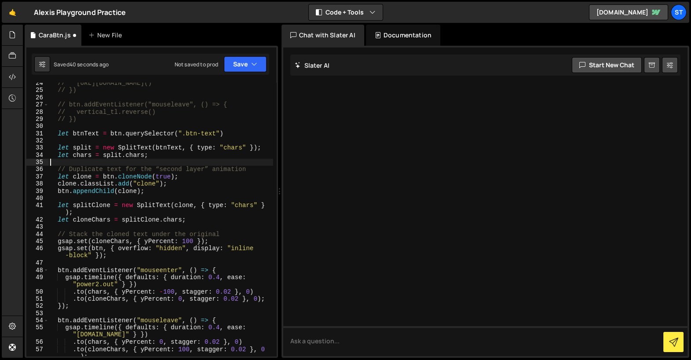
scroll to position [0, 0]
click at [104, 176] on div "// vertical_tl.play() // }) // btn.addEventListener("mouseleave", () => { // ve…" at bounding box center [160, 224] width 225 height 288
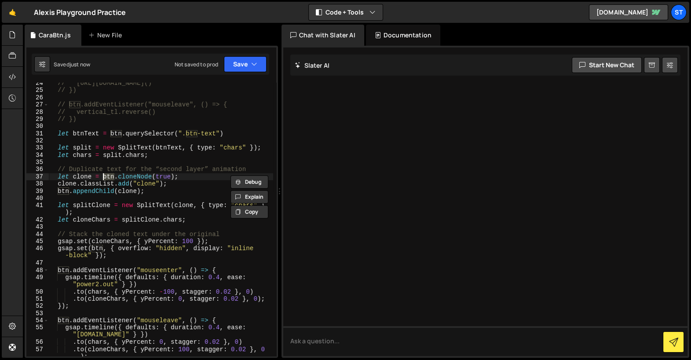
paste textarea "Text"
click at [166, 188] on div "// vertical_tl.play() // }) // btn.addEventListener("mouseleave", () => { // ve…" at bounding box center [160, 224] width 225 height 288
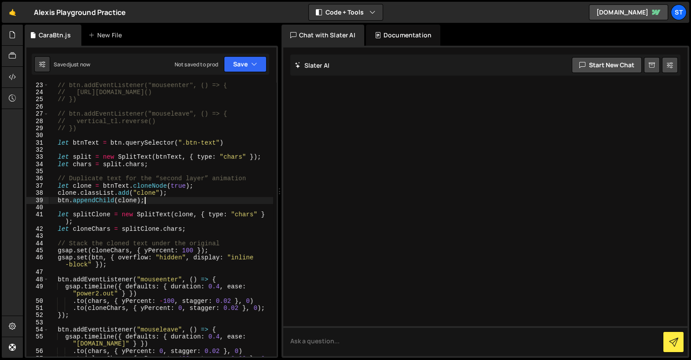
scroll to position [149, 0]
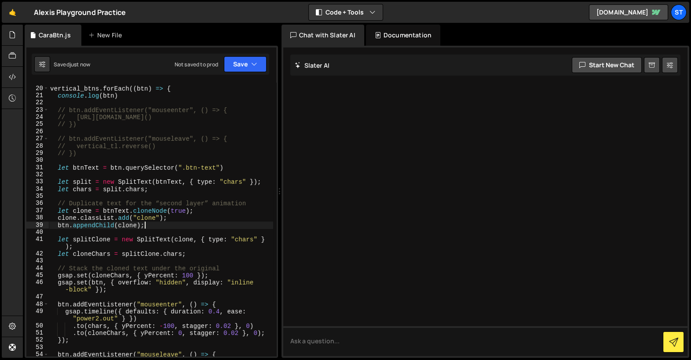
type textarea "btn.appendChild(clone);"
click at [65, 226] on div "vertical_btns . forEach (( btn ) => { console . log ( btn ) // btn.addEventList…" at bounding box center [160, 225] width 225 height 295
click at [97, 173] on div "vertical_btns . forEach (( btn ) => { console . log ( btn ) // btn.addEventList…" at bounding box center [160, 225] width 225 height 295
click at [98, 167] on div "vertical_btns . forEach (( btn ) => { console . log ( btn ) // btn.addEventList…" at bounding box center [160, 225] width 225 height 295
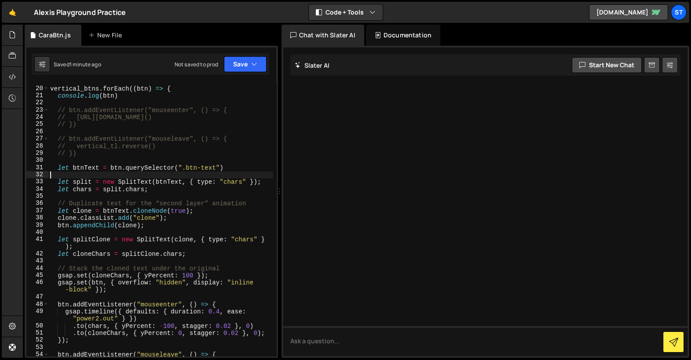
type textarea "let btnText = btn.querySelector(".btn-text")"
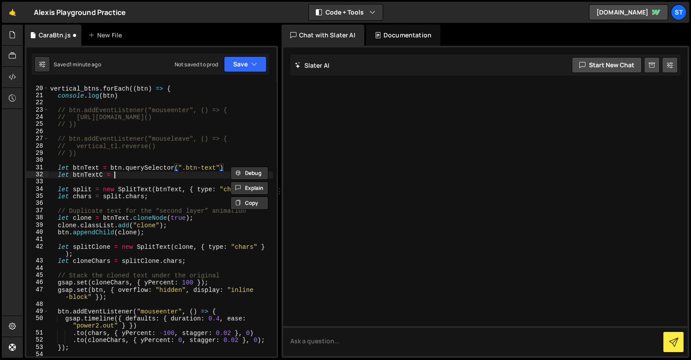
scroll to position [0, 4]
paste textarea "btn.querySelector(".btn-text")"
click at [189, 172] on div "vertical_btns . forEach (( btn ) => { console . log ( btn ) // btn.addEventList…" at bounding box center [160, 222] width 225 height 288
paste textarea "text c"
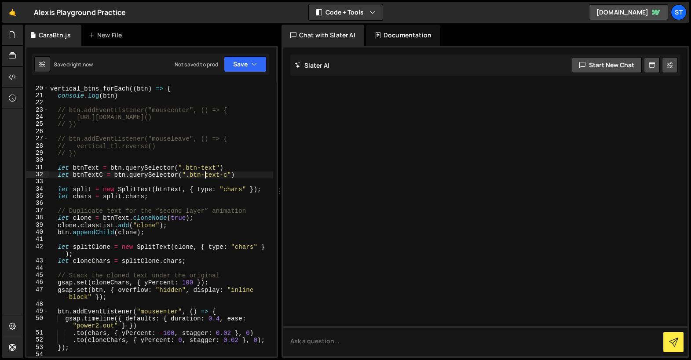
click at [93, 173] on div "vertical_btns . forEach (( btn ) => { console . log ( btn ) // btn.addEventList…" at bounding box center [160, 222] width 225 height 288
click at [64, 232] on div "vertical_btns . forEach (( btn ) => { console . log ( btn ) // btn.addEventList…" at bounding box center [160, 222] width 225 height 288
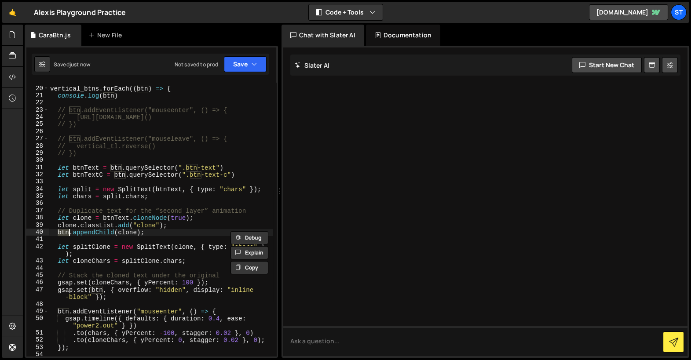
paste textarea "TextC"
click at [92, 231] on div "vertical_btns . forEach (( btn ) => { console . log ( btn ) // btn.addEventList…" at bounding box center [160, 222] width 225 height 288
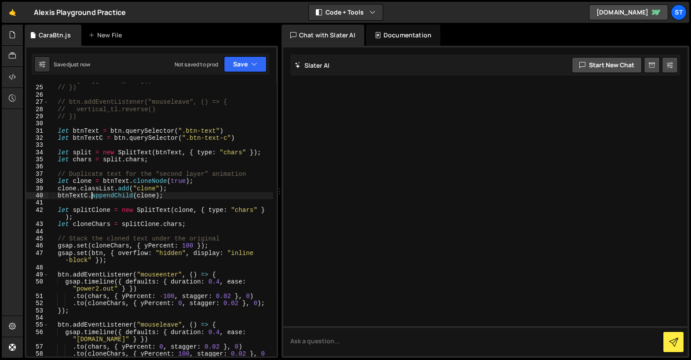
type textarea "btnTextC.appendChild(clone);"
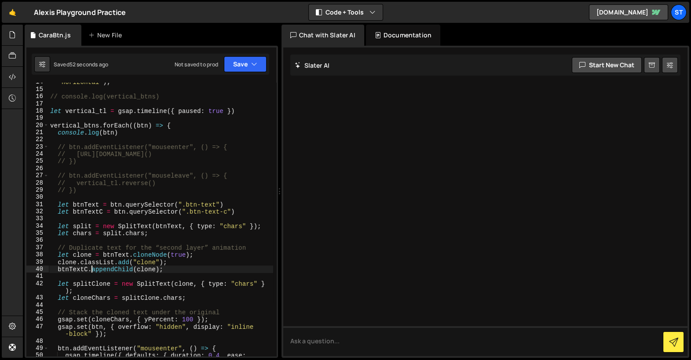
scroll to position [127, 0]
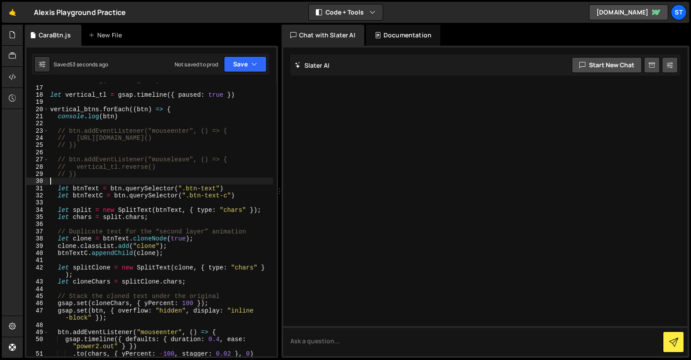
click at [113, 179] on div "// console.log(vertical_btns) let vertical_tl = gsap . timeline ({ paused : tru…" at bounding box center [160, 221] width 225 height 288
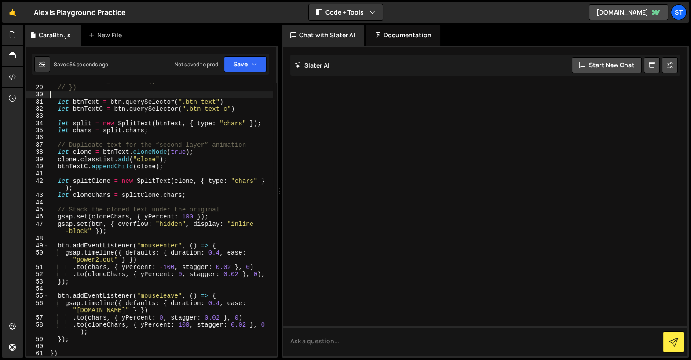
scroll to position [266, 0]
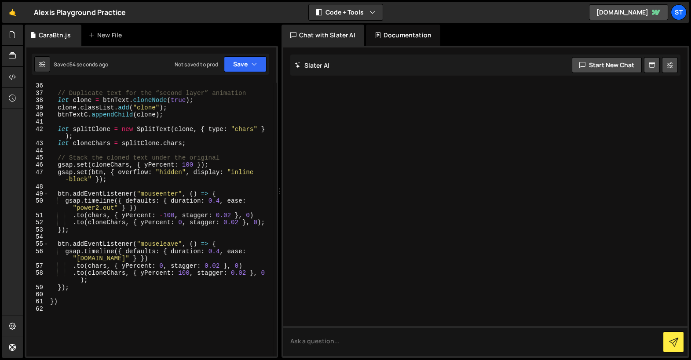
click at [103, 286] on div "// Duplicate text for the “second layer” animation let clone = btnText . cloneN…" at bounding box center [160, 226] width 225 height 288
type textarea ".to(cloneChars, { yPercent: 100, stagger: 0.02 }, 0); });"
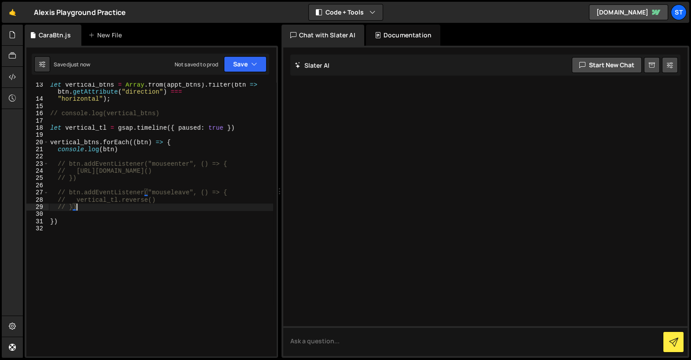
scroll to position [78, 0]
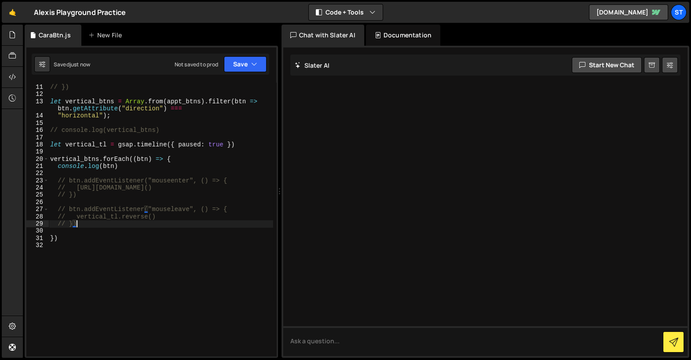
click at [79, 115] on div "// }) let vertical_btns = Array . from ( appt_btns ) . filter ( btn => btn . ge…" at bounding box center [160, 220] width 225 height 288
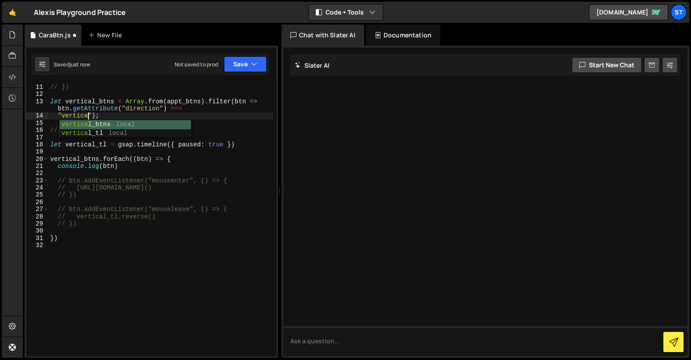
scroll to position [0, 3]
click at [99, 223] on div "// }) let vertical_btns = Array . from ( appt_btns ) . filter ( btn => btn . ge…" at bounding box center [160, 220] width 225 height 288
type textarea "// })"
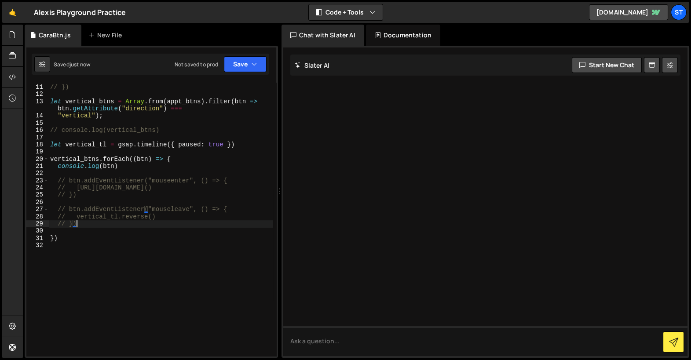
scroll to position [0, 1]
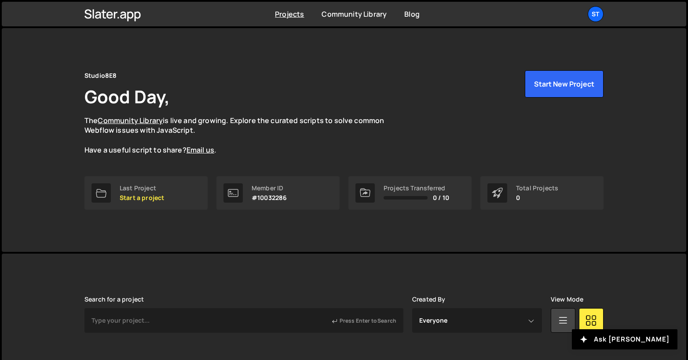
scroll to position [37, 0]
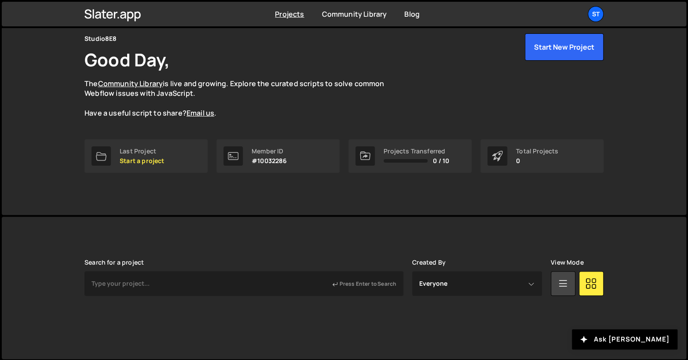
click at [186, 208] on div "Studio8E8 Good Day, The Community Library is live and growing. Explore the cura…" at bounding box center [343, 103] width 545 height 224
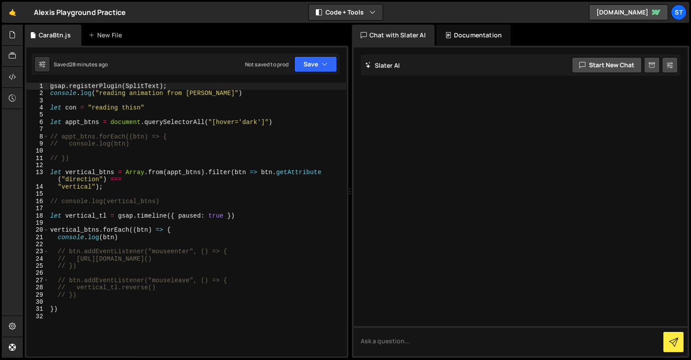
type textarea "let vertical_btns = Array.from(appt_btns).filter(btn => btn.getAttribute("direc…"
click at [177, 169] on div "gsap . registerPlugin ( SplitText ) ; console . log ( "reading animation from s…" at bounding box center [197, 227] width 298 height 288
click at [135, 195] on div "gsap . registerPlugin ( SplitText ) ; console . log ( "reading animation from s…" at bounding box center [197, 227] width 298 height 288
click at [135, 188] on div "gsap . registerPlugin ( SplitText ) ; console . log ( "reading animation from s…" at bounding box center [197, 227] width 298 height 288
click at [88, 180] on div "gsap . registerPlugin ( SplitText ) ; console . log ( "reading animation from s…" at bounding box center [197, 227] width 298 height 288
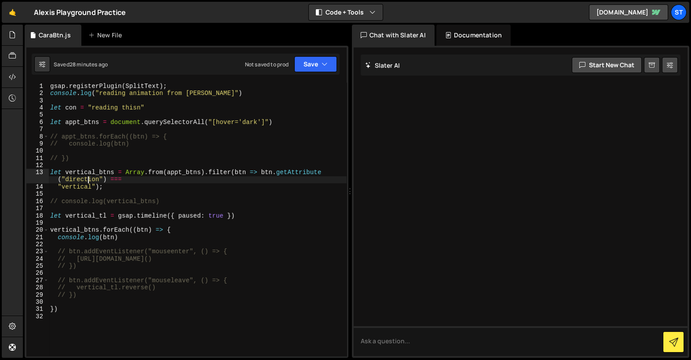
click at [88, 180] on div "gsap . registerPlugin ( SplitText ) ; console . log ( "reading animation from s…" at bounding box center [197, 227] width 298 height 288
click at [86, 171] on div "gsap . registerPlugin ( SplitText ) ; console . log ( "reading animation from s…" at bounding box center [197, 227] width 298 height 288
click at [94, 172] on div "gsap . registerPlugin ( SplitText ) ; console . log ( "reading animation from s…" at bounding box center [197, 227] width 298 height 288
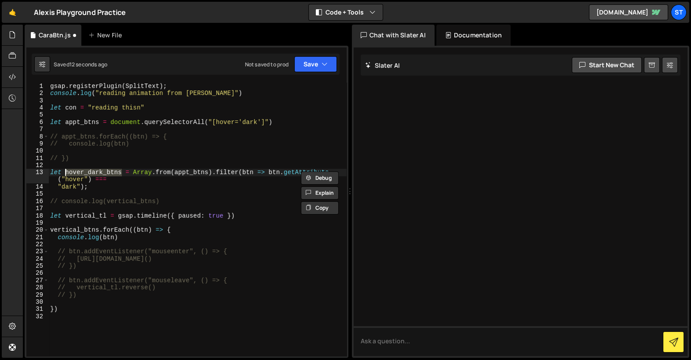
click at [80, 229] on div "gsap . registerPlugin ( SplitText ) ; console . log ( "reading animation from s…" at bounding box center [197, 227] width 298 height 288
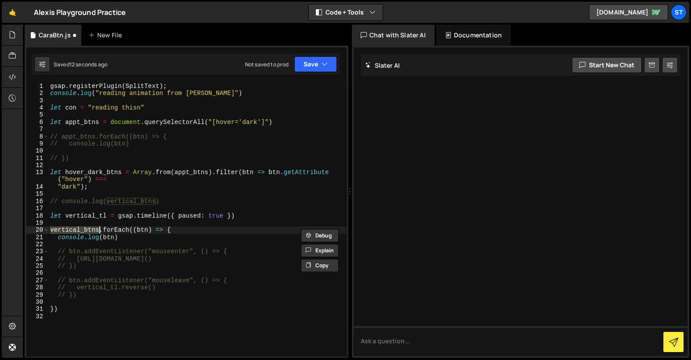
paste textarea "hover_dark"
click at [131, 235] on div "gsap . registerPlugin ( SplitText ) ; console . log ( "reading animation from s…" at bounding box center [197, 227] width 298 height 288
type textarea "console.log(btn)"
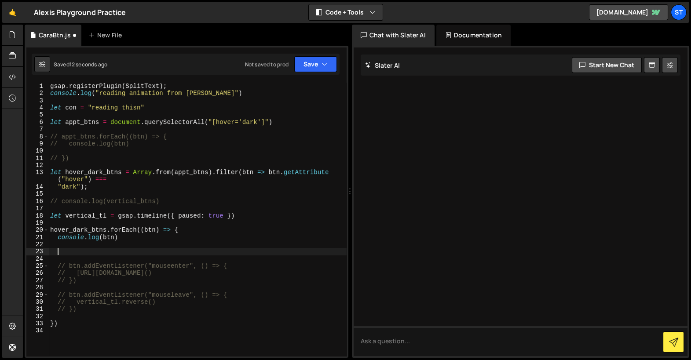
click at [87, 215] on div "gsap . registerPlugin ( SplitText ) ; console . log ( "reading animation from s…" at bounding box center [197, 227] width 298 height 288
type textarea "let vertical_tl = gsap.timeline({ paused: true })"
click at [87, 215] on div "gsap . registerPlugin ( SplitText ) ; console . log ( "reading animation from s…" at bounding box center [197, 227] width 298 height 288
click at [84, 252] on div "gsap . registerPlugin ( SplitText ) ; console . log ( "reading animation from s…" at bounding box center [197, 227] width 298 height 288
paste textarea "vertical_tl"
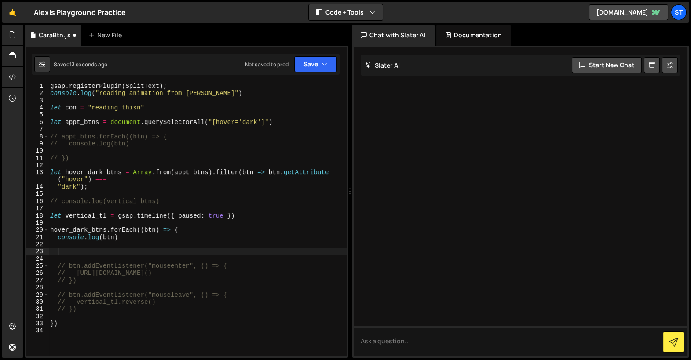
type textarea "vertical_tl"
paste textarea "btn img c"
type textarea "let arrow = btn.querySelector(".btn-img-c")"
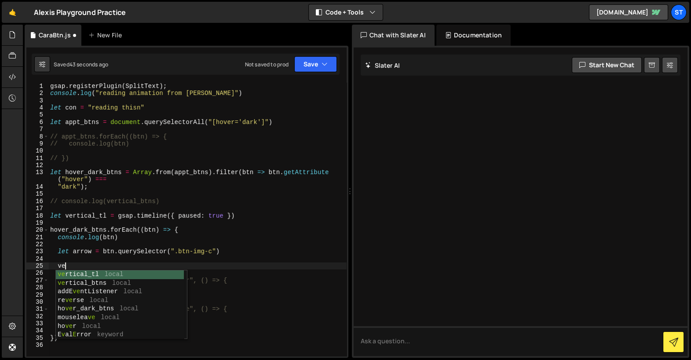
scroll to position [0, 0]
type textarea "v"
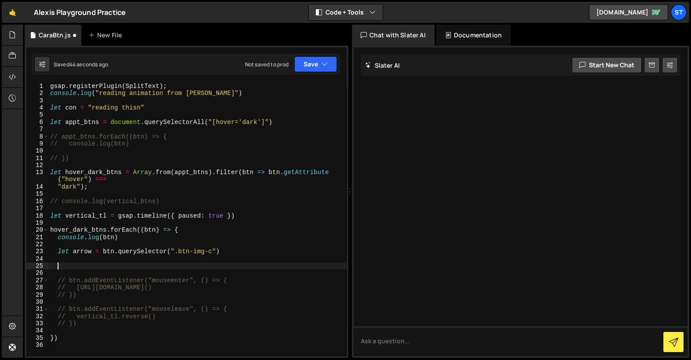
scroll to position [0, 0]
click at [95, 215] on div "gsap . registerPlugin ( SplitText ) ; console . log ( "reading animation from s…" at bounding box center [197, 227] width 298 height 288
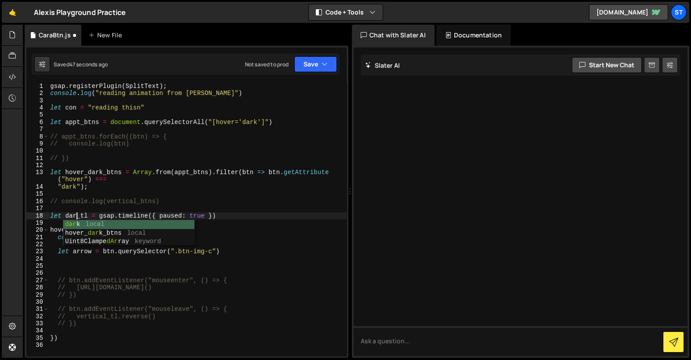
scroll to position [0, 2]
type textarea "let dark_tl = gsap.timeline({ paused: true })"
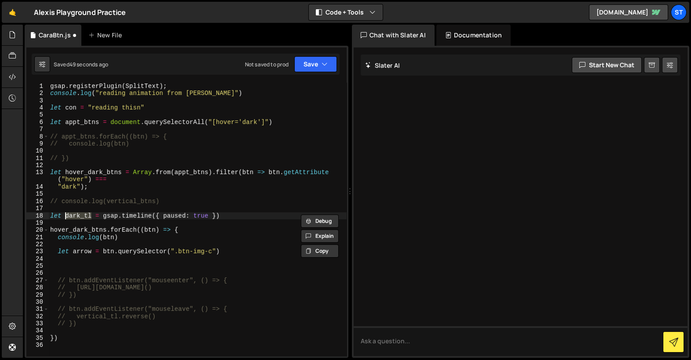
scroll to position [0, 0]
type textarea "console.log(btn)"
type textarea "let arrow = btn.querySelector(".btn-img-c")"
paste textarea "dark_tl"
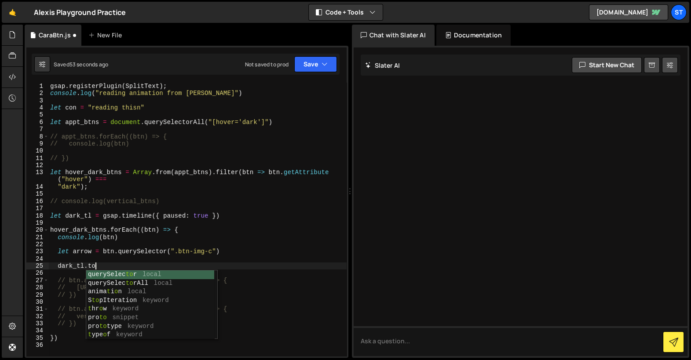
scroll to position [0, 3]
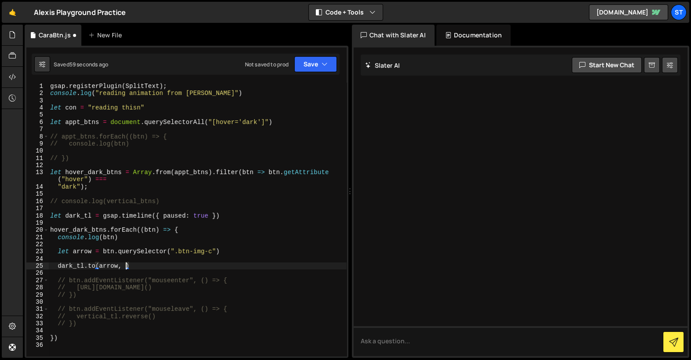
type textarea "dark_tl.to(arrow, {})"
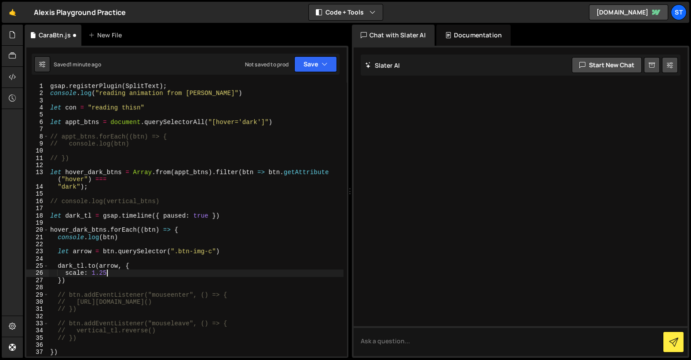
type textarea "scale: 1.25,"
type textarea "y"
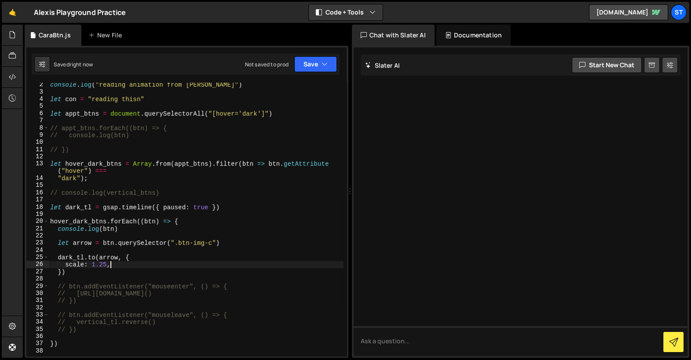
scroll to position [24, 0]
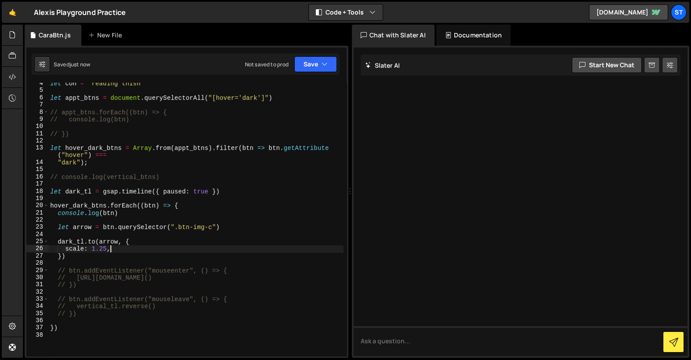
click at [73, 242] on div "let con = "reading thisn" let appt_btns = document . querySelectorAll ( "[hover…" at bounding box center [195, 224] width 295 height 288
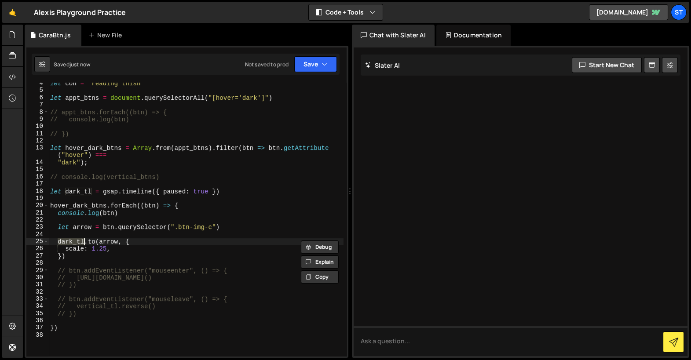
click at [86, 282] on div "let con = "reading thisn" let appt_btns = document . querySelectorAll ( "[hover…" at bounding box center [195, 224] width 295 height 288
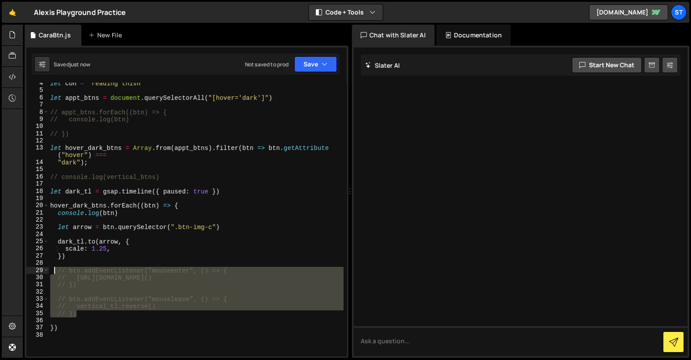
drag, startPoint x: 80, startPoint y: 312, endPoint x: 55, endPoint y: 273, distance: 46.9
click at [55, 273] on div "let con = "reading thisn" let appt_btns = document . querySelectorAll ( "[hover…" at bounding box center [195, 224] width 295 height 288
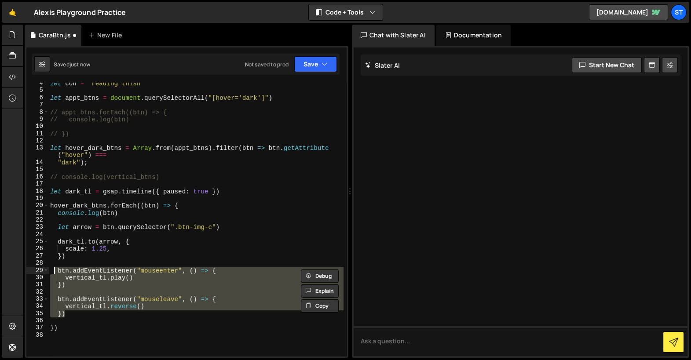
paste textarea "dark_tl"
click at [75, 193] on div "let con = "reading thisn" let appt_btns = document . querySelectorAll ( "[hover…" at bounding box center [195, 224] width 295 height 288
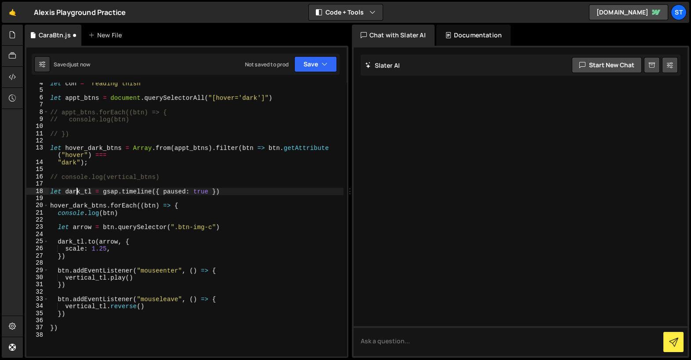
click at [75, 193] on div "let con = "reading thisn" let appt_btns = document . querySelectorAll ( "[hover…" at bounding box center [195, 224] width 295 height 288
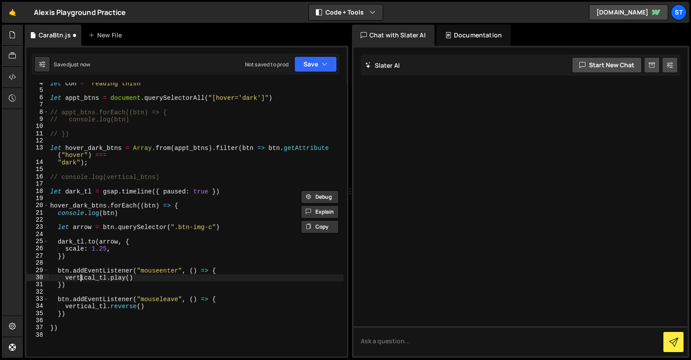
click at [79, 279] on div "let con = "reading thisn" let appt_btns = document . querySelectorAll ( "[hover…" at bounding box center [195, 224] width 295 height 288
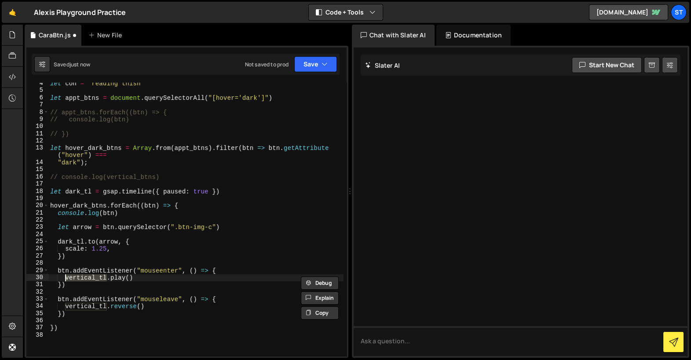
paste textarea "dark"
click at [75, 307] on div "let con = "reading thisn" let appt_btns = document . querySelectorAll ( "[hover…" at bounding box center [195, 224] width 295 height 288
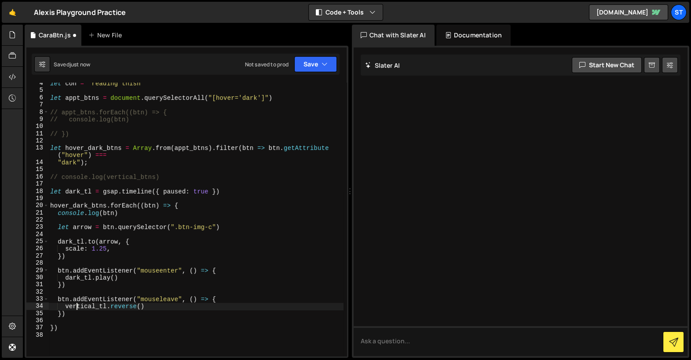
click at [75, 307] on div "let con = "reading thisn" let appt_btns = document . querySelectorAll ( "[hover…" at bounding box center [195, 224] width 295 height 288
paste textarea "dark"
click at [97, 302] on div "let con = "reading thisn" let appt_btns = document . querySelectorAll ( "[hover…" at bounding box center [195, 224] width 295 height 288
click at [94, 258] on div "let con = "reading thisn" let appt_btns = document . querySelectorAll ( "[hover…" at bounding box center [195, 224] width 295 height 288
type textarea "})"
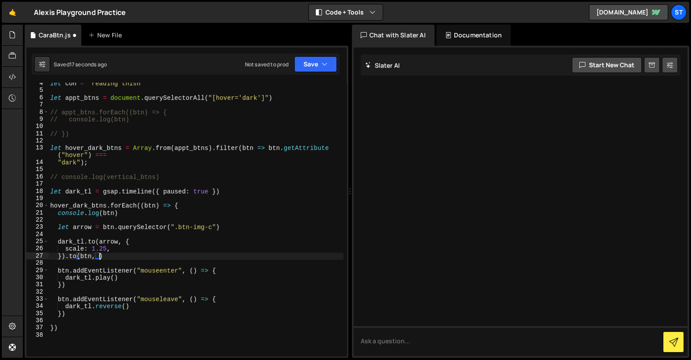
scroll to position [0, 4]
type textarea "}).to(btn, {})"
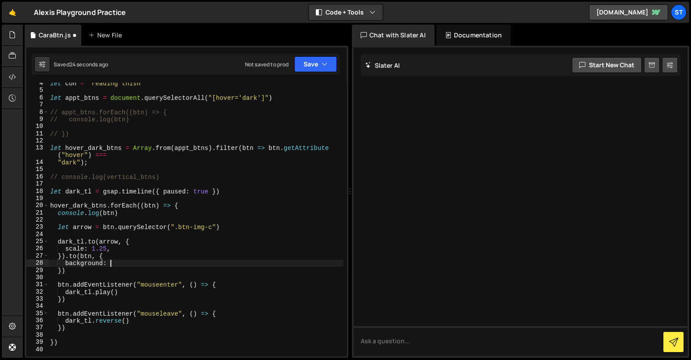
scroll to position [0, 4]
paste textarea "rgba(81, 110, 117, 1)"
click at [86, 267] on div "let con = "reading thisn" let appt_btns = document . querySelectorAll ( "[hover…" at bounding box center [195, 224] width 295 height 288
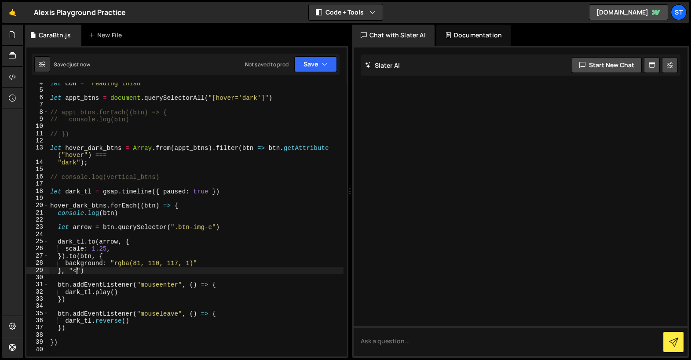
click at [92, 267] on div "let con = "reading thisn" let appt_btns = document . querySelectorAll ( "[hover…" at bounding box center [195, 224] width 295 height 288
click at [116, 250] on div "let con = "reading thisn" let appt_btns = document . querySelectorAll ( "[hover…" at bounding box center [195, 224] width 295 height 288
type textarea "scale: 1.25,"
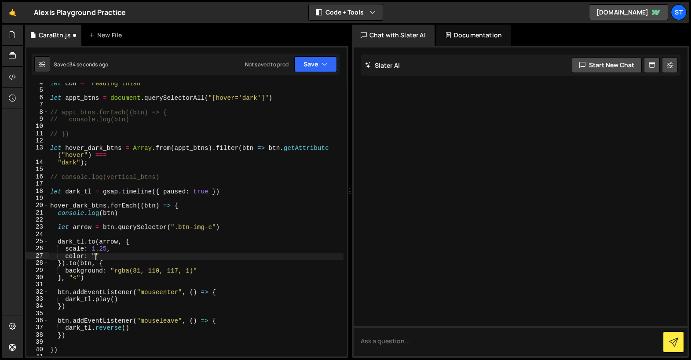
scroll to position [0, 2]
paste textarea "rgba(222, 178, 89, 1)"
click at [81, 269] on div "let con = "reading thisn" let appt_btns = document . querySelectorAll ( "[hover…" at bounding box center [195, 224] width 295 height 288
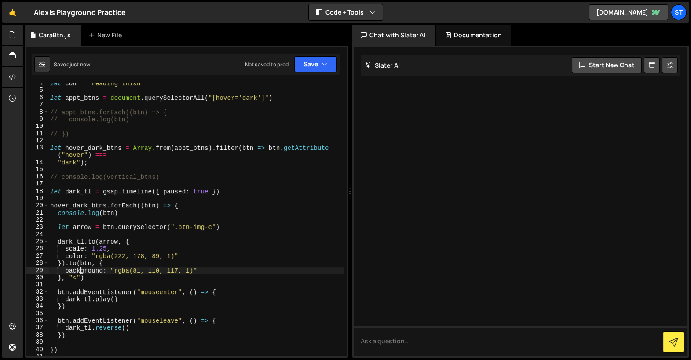
click at [87, 277] on div "let con = "reading thisn" let appt_btns = document . querySelectorAll ( "[hover…" at bounding box center [195, 224] width 295 height 288
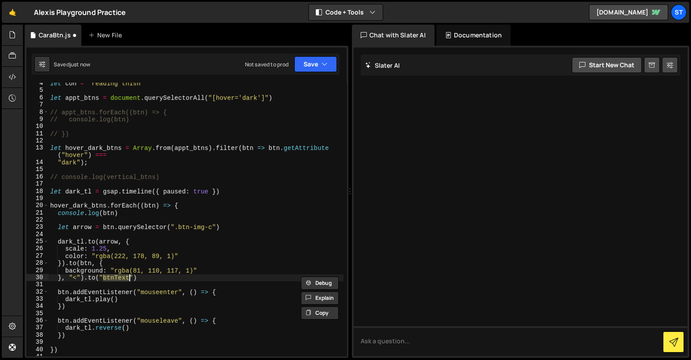
scroll to position [0, 4]
click at [227, 225] on div "let con = "reading thisn" let appt_btns = document . querySelectorAll ( "[hover…" at bounding box center [195, 224] width 295 height 288
type textarea "let arrow = btn.querySelector(".btn-img-c")"
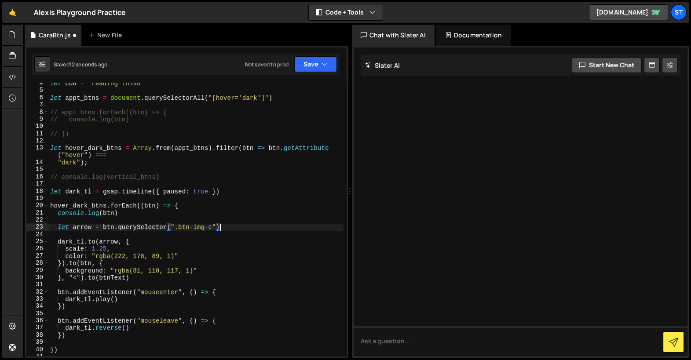
scroll to position [28, 0]
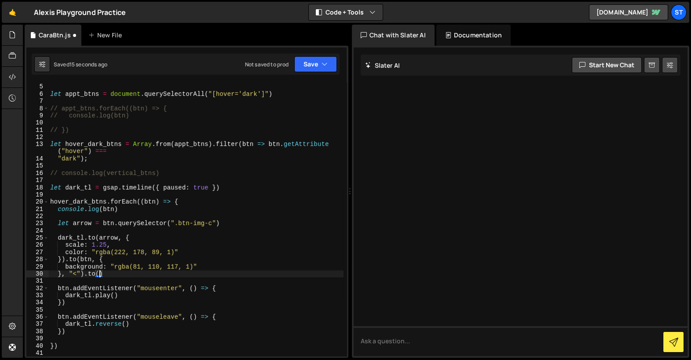
click at [226, 223] on div "let con = "reading thisn" let appt_btns = document . querySelectorAll ( "[hover…" at bounding box center [195, 220] width 295 height 288
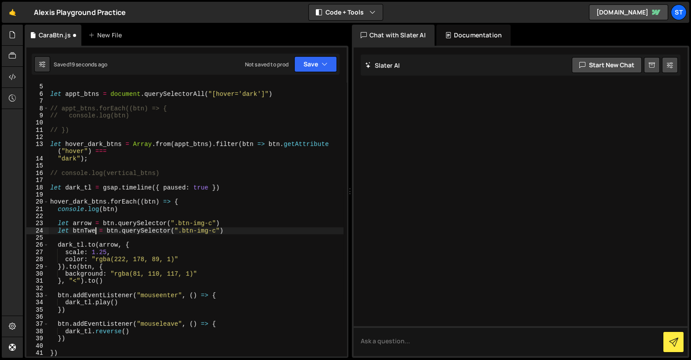
scroll to position [0, 3]
type textarea "let btnTw = btn.querySelector(".btn-img-c")"
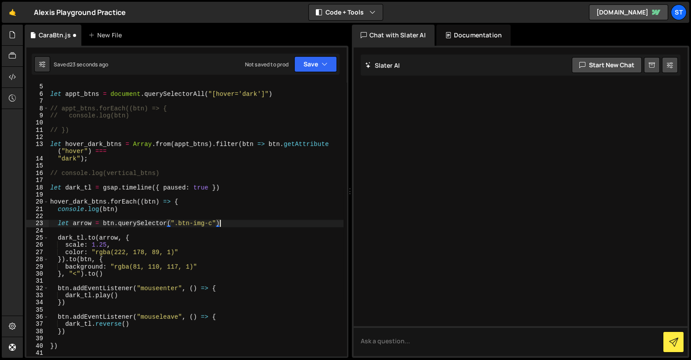
click at [121, 270] on div "let con = "reading thisn" let appt_btns = document . querySelectorAll ( "[hover…" at bounding box center [195, 220] width 295 height 288
type textarea "background: "rgba(81, 110, 117, 1)""
type textarea "background: "rgba(81, 110, 117, 1)","
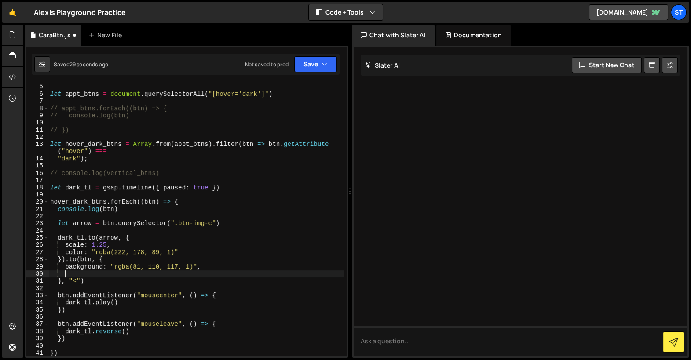
scroll to position [0, 0]
paste textarea "color: "rgba(222, 178, 89, 1)""
click at [67, 252] on div "let con = "reading thisn" let appt_btns = document . querySelectorAll ( "[hover…" at bounding box center [195, 220] width 295 height 288
click at [135, 237] on div "let con = "reading thisn" let appt_btns = document . querySelectorAll ( "[hover…" at bounding box center [195, 220] width 295 height 288
type textarea "dark_tl.to(arrow, {"
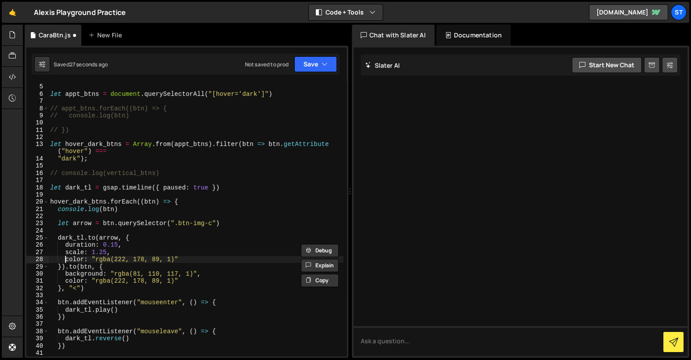
scroll to position [0, 3]
type textarea "}).to(btn, {"
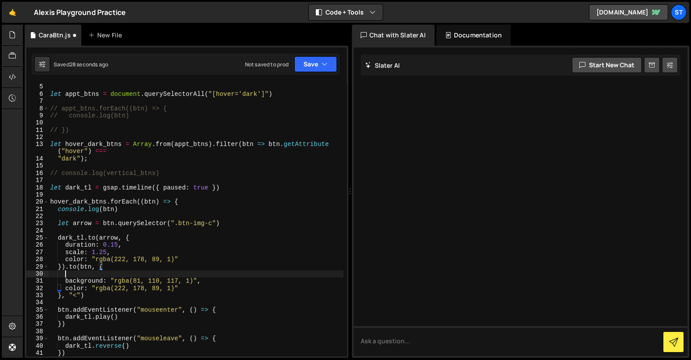
scroll to position [0, 0]
paste textarea "duration: 0.15,"
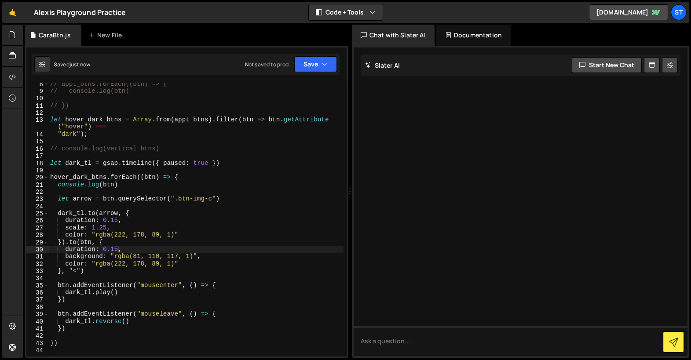
scroll to position [52, 0]
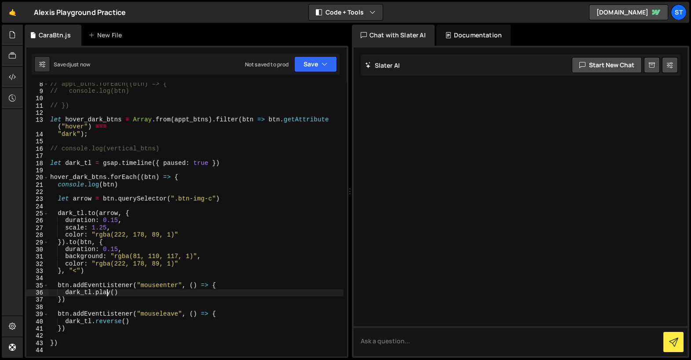
click at [106, 291] on div "// appt_btns.forEach((btn) => { // console.log(btn) // }) let hover_dark_btns =…" at bounding box center [195, 224] width 295 height 288
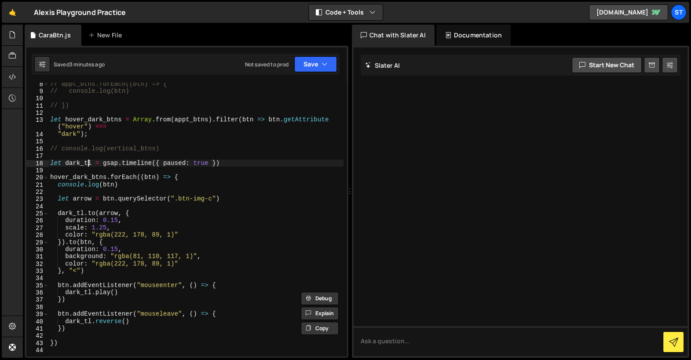
click at [87, 161] on div "// appt_btns.forEach((btn) => { // console.log(btn) // }) let hover_dark_btns =…" at bounding box center [195, 224] width 295 height 288
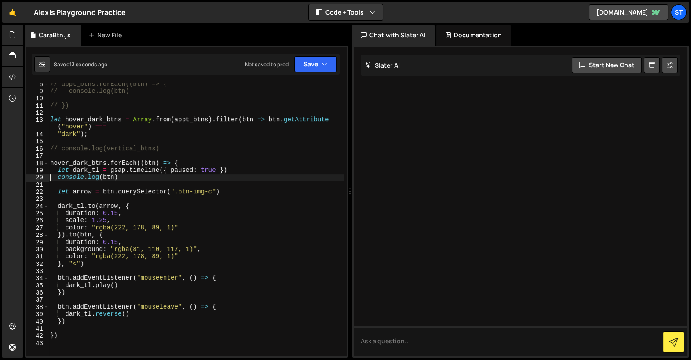
click at [66, 227] on div "// appt_btns.forEach((btn) => { // console.log(btn) // }) let hover_dark_btns =…" at bounding box center [195, 224] width 295 height 288
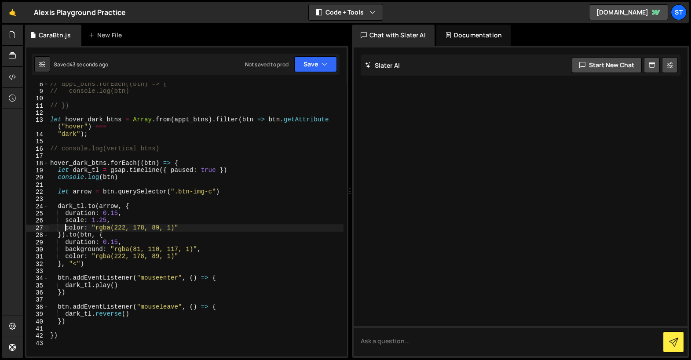
click at [212, 192] on div "// appt_btns.forEach((btn) => { // console.log(btn) // }) let hover_dark_btns =…" at bounding box center [195, 224] width 295 height 288
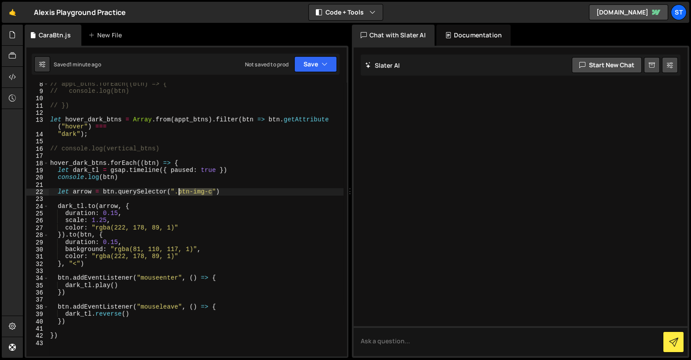
click at [177, 191] on div "// appt_btns.forEach((btn) => { // console.log(btn) // }) let hover_dark_btns =…" at bounding box center [195, 224] width 295 height 288
paste textarea "img"
type textarea "let arrow = btn.querySelector(".btn-img")"
click at [212, 194] on div "// appt_btns.forEach((btn) => { // console.log(btn) // }) let hover_dark_btns =…" at bounding box center [195, 224] width 295 height 288
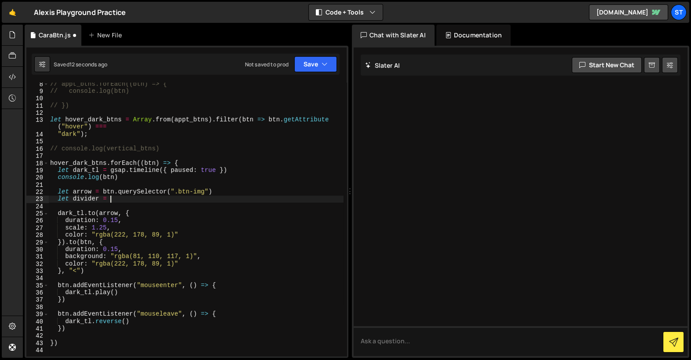
scroll to position [0, 4]
paste textarea "btn.querySelector(".btn-img")"
paste textarea "divider"
click at [270, 197] on div "// appt_btns.forEach((btn) => { // console.log(btn) // }) let hover_dark_btns =…" at bounding box center [195, 224] width 295 height 288
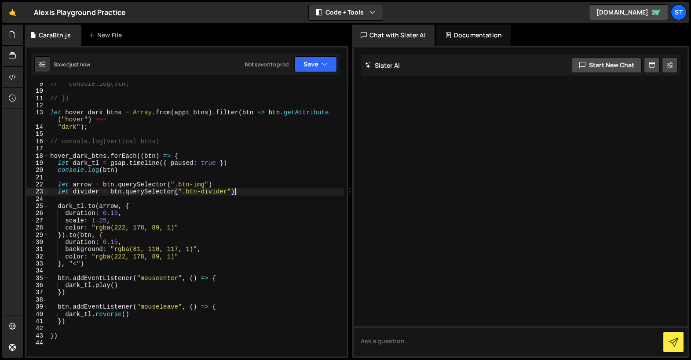
scroll to position [72, 0]
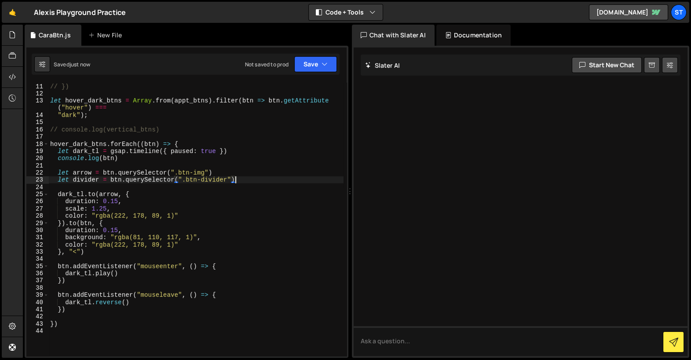
click at [91, 250] on div "// }) let hover_dark_btns = Array . from ( appt_btns ) . filter ( btn => btn . …" at bounding box center [195, 220] width 295 height 288
type textarea "}, "<").to(divider, {})"
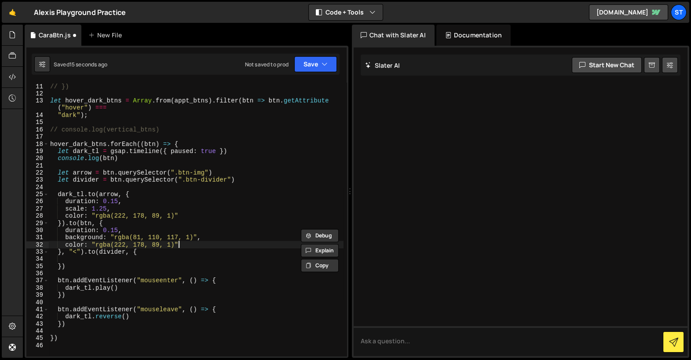
type textarea "}, "<").to(divider, {"
paste textarea "background: "rgba(81, 110, 117, 1)","
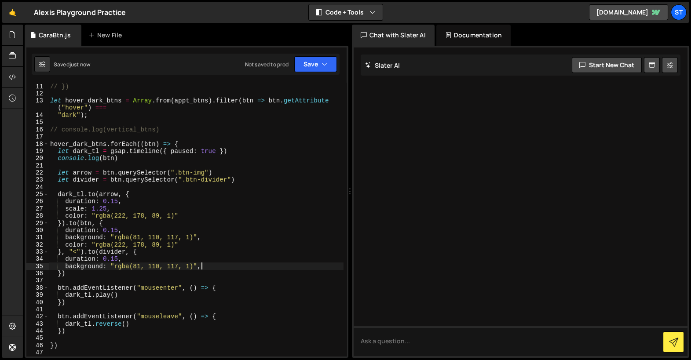
click at [75, 270] on div "// }) let hover_dark_btns = Array . from ( appt_btns ) . filter ( btn => btn . …" at bounding box center [195, 220] width 295 height 288
drag, startPoint x: 181, startPoint y: 215, endPoint x: 91, endPoint y: 216, distance: 90.6
click at [91, 216] on div "// }) let hover_dark_btns = Array . from ( appt_btns ) . filter ( btn => btn . …" at bounding box center [195, 220] width 295 height 288
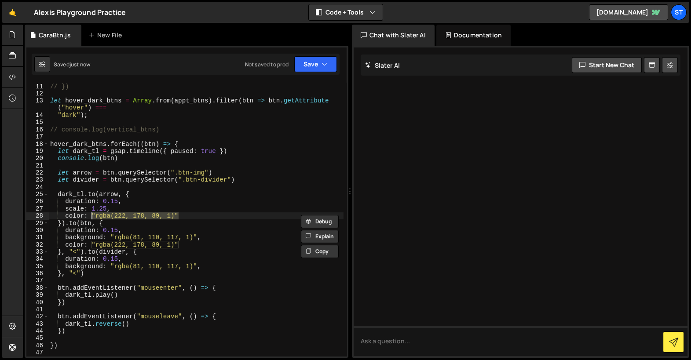
click at [112, 265] on div "// }) let hover_dark_btns = Array . from ( appt_btns ) . filter ( btn => btn . …" at bounding box center [195, 220] width 295 height 288
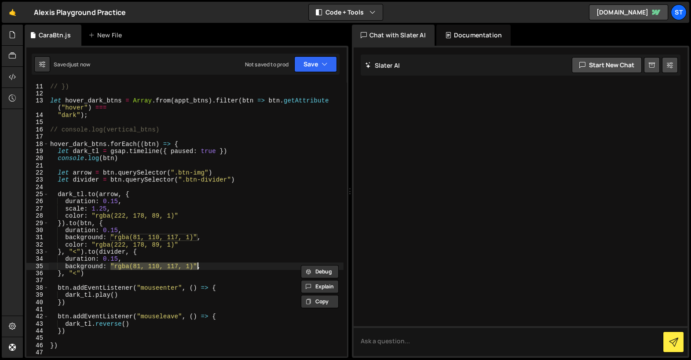
paste textarea "222, 178, 89"
click at [186, 245] on div "// }) let hover_dark_btns = Array . from ( appt_btns ) . filter ( btn => btn . …" at bounding box center [195, 220] width 295 height 288
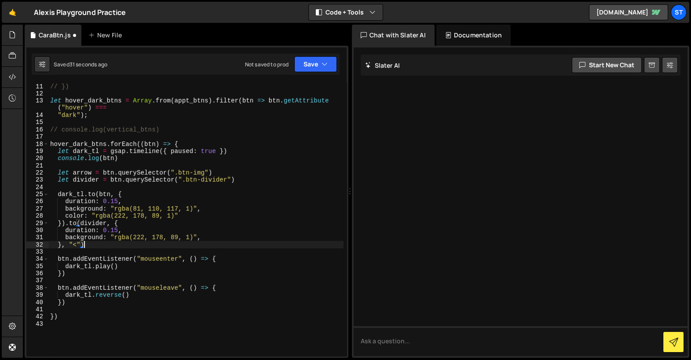
paste textarea
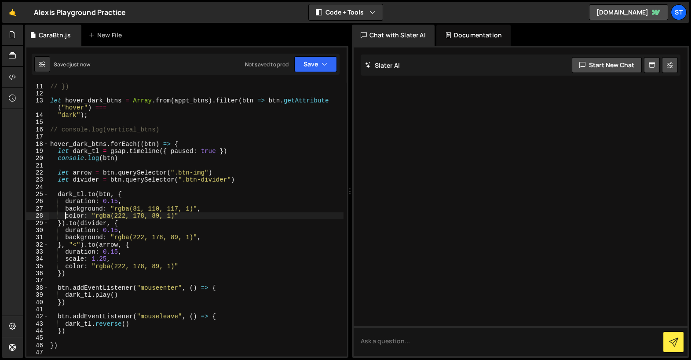
click at [71, 270] on div "// }) let hover_dark_btns = Array . from ( appt_btns ) . filter ( btn => btn . …" at bounding box center [195, 220] width 295 height 288
click at [168, 194] on div "// }) let hover_dark_btns = Array . from ( appt_btns ) . filter ( btn => btn . …" at bounding box center [195, 220] width 295 height 288
click at [215, 150] on div "// }) let hover_dark_btns = Array . from ( appt_btns ) . filter ( btn => btn . …" at bounding box center [195, 220] width 295 height 288
click at [125, 262] on div "// }) let hover_dark_btns = Array . from ( appt_btns ) . filter ( btn => btn . …" at bounding box center [195, 220] width 295 height 288
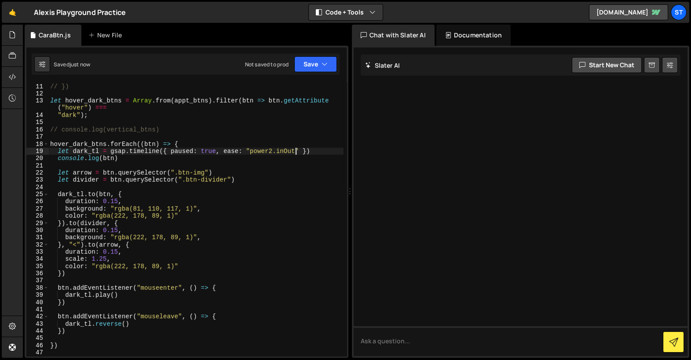
type textarea "scale: 1.25,"
click at [195, 217] on div "// }) let hover_dark_btns = Array . from ( appt_btns ) . filter ( btn => btn . …" at bounding box center [195, 220] width 295 height 288
type textarea "color: "rgba(222, 178, 89, 1)""
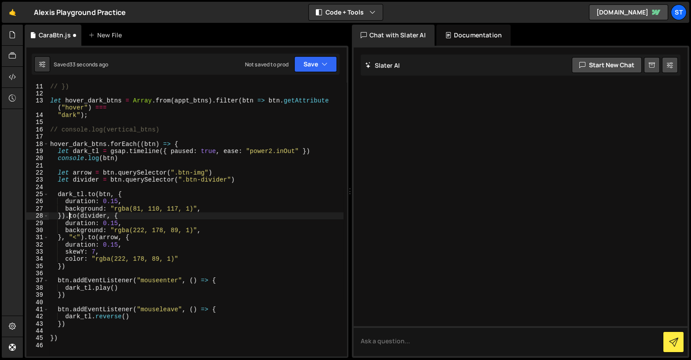
type textarea "background: "rgba(81, 110, 117, 1)","
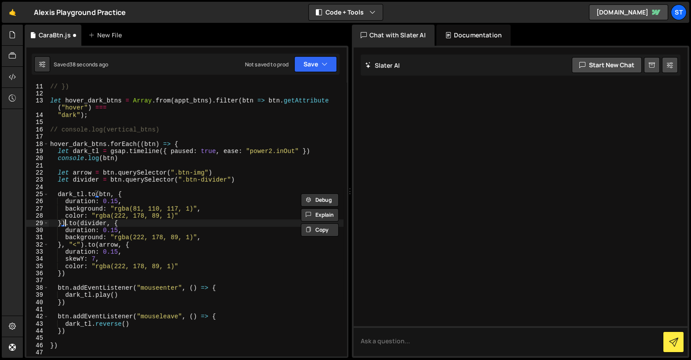
paste textarea "color: "rgba(222, 178, 89, 1)""
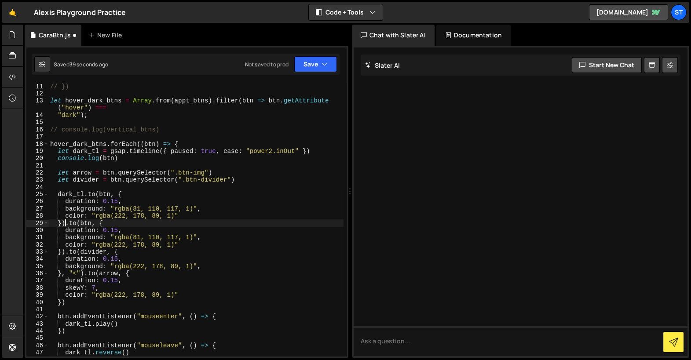
type textarea "color: "rgba(222, 178, 89, 1)""
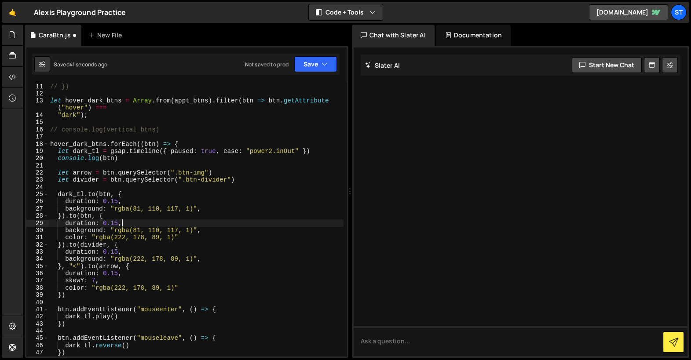
type textarea "background: "rgba(81, 110, 117, 1)","
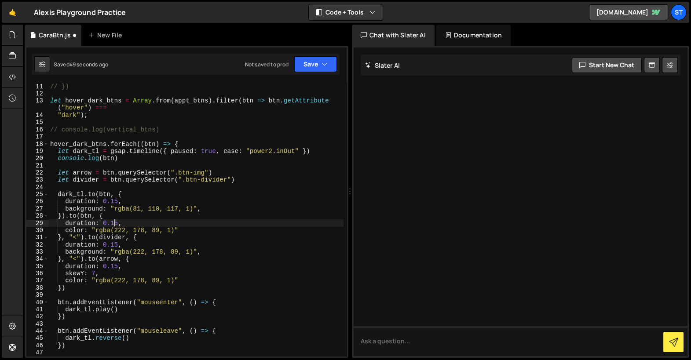
scroll to position [0, 4]
type textarea "duration: 0.05,"
click at [236, 226] on div "// }) let hover_dark_btns = Array . from ( appt_btns ) . filter ( btn => btn . …" at bounding box center [195, 220] width 295 height 288
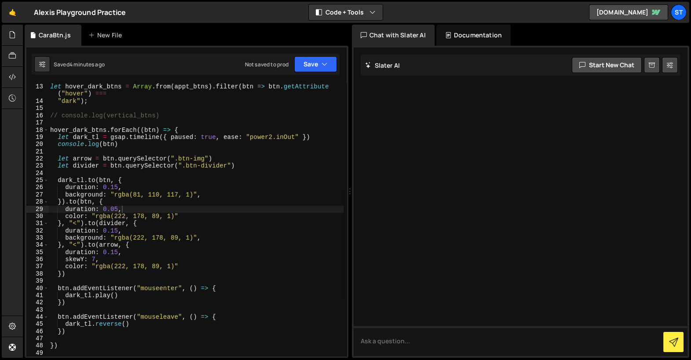
scroll to position [86, 0]
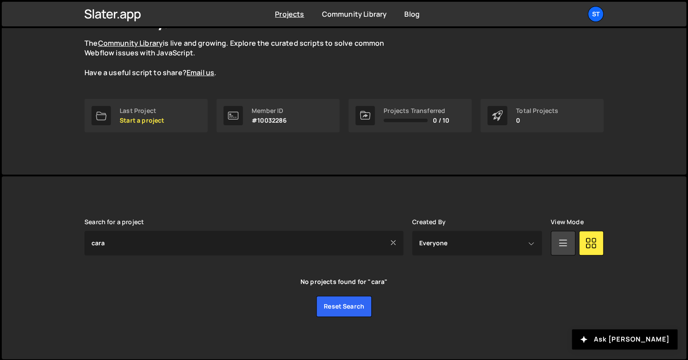
scroll to position [78, 0]
click at [393, 242] on icon at bounding box center [393, 242] width 6 height 8
